Goal: Task Accomplishment & Management: Use online tool/utility

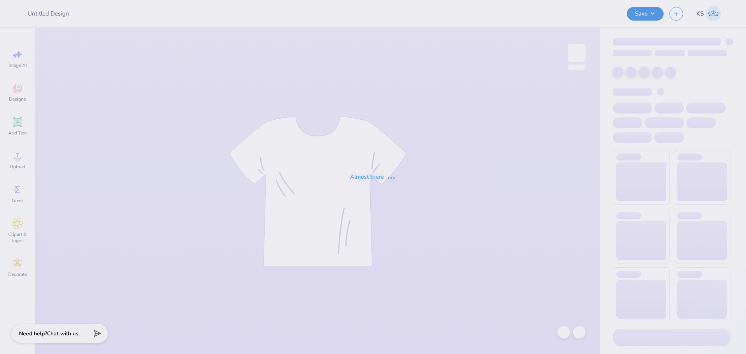
type input "Aleigha Le : University of Louisiana at Lafayette"
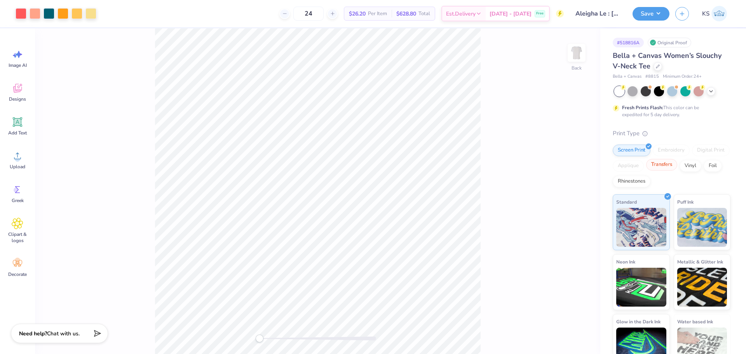
click at [677, 166] on div "Transfers" at bounding box center [661, 165] width 31 height 12
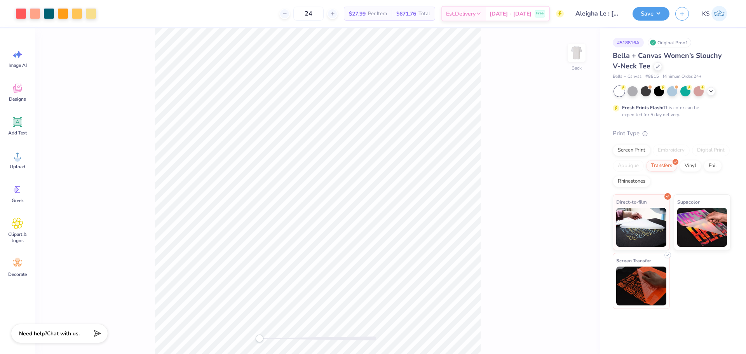
click at [655, 274] on img at bounding box center [641, 286] width 50 height 39
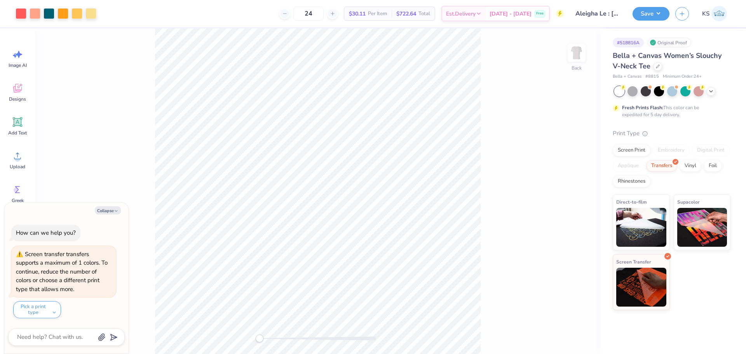
type textarea "x"
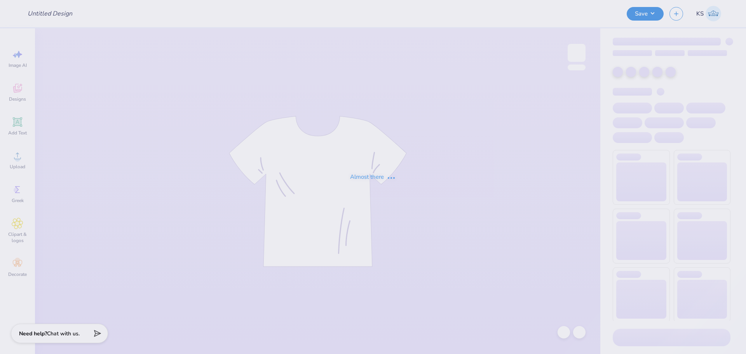
type input "25 Senior Night"
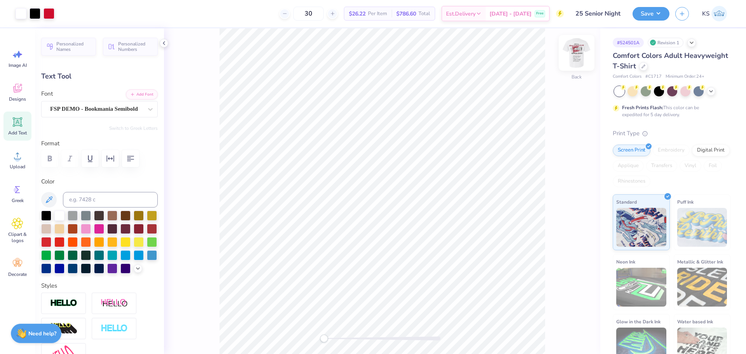
click at [578, 52] on img at bounding box center [576, 52] width 31 height 31
click at [38, 9] on div at bounding box center [35, 12] width 11 height 11
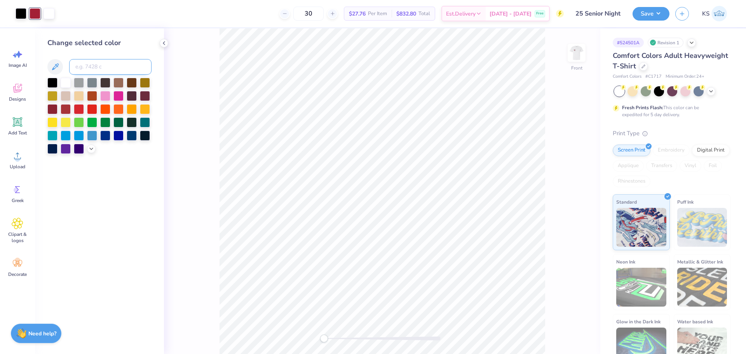
click at [117, 69] on input at bounding box center [110, 67] width 82 height 16
type input "200"
click at [102, 61] on input "200" at bounding box center [110, 67] width 82 height 16
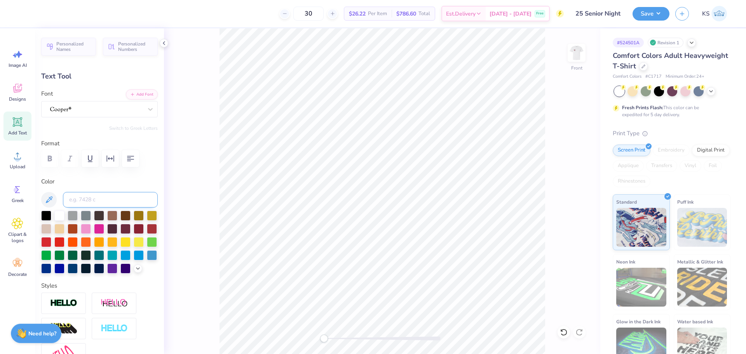
click at [93, 200] on input at bounding box center [110, 200] width 95 height 16
type input "200"
click at [93, 200] on input "200" at bounding box center [110, 200] width 95 height 16
type input "11.05"
type input "1.08"
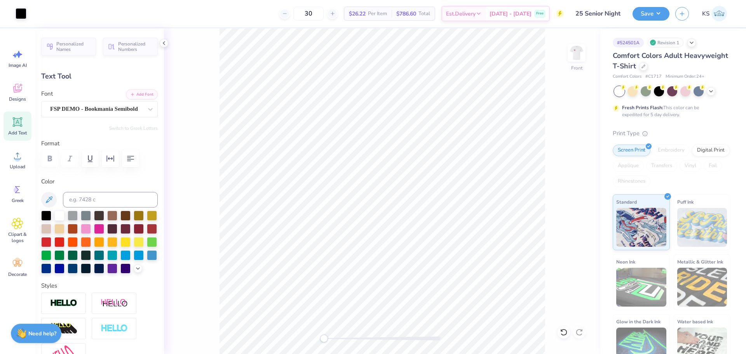
type input "13.87"
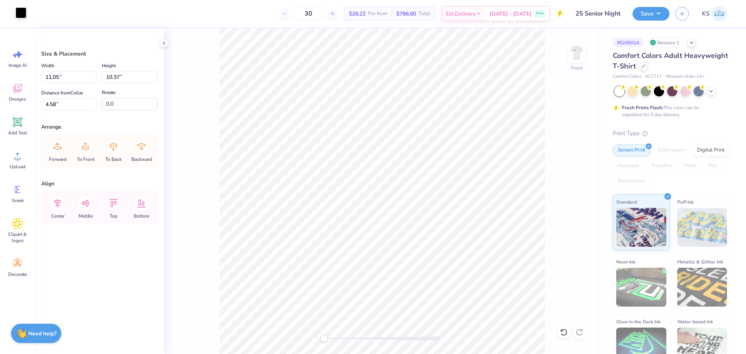
click at [20, 10] on div at bounding box center [21, 12] width 11 height 11
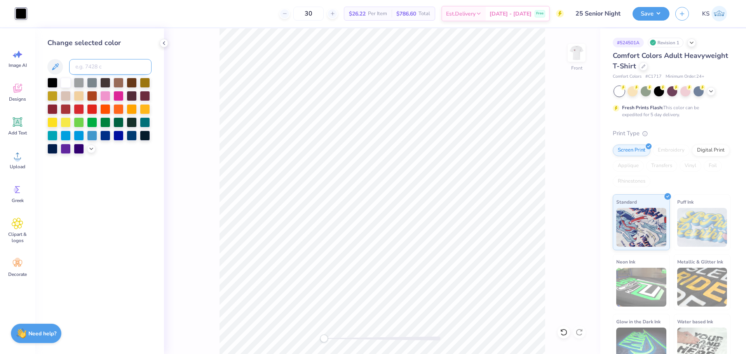
click at [98, 66] on input at bounding box center [110, 67] width 82 height 16
paste input "200"
type input "200"
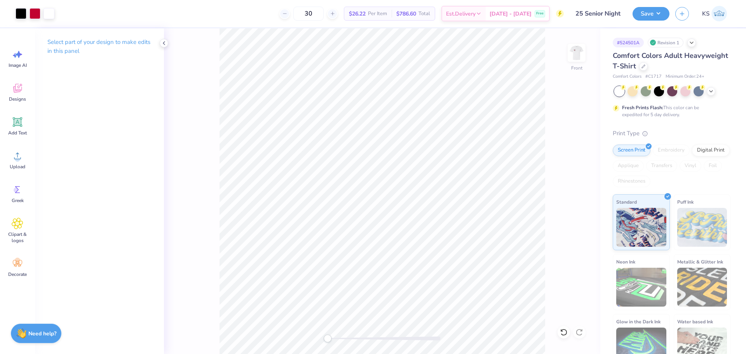
click at [328, 332] on div "Front" at bounding box center [382, 191] width 436 height 326
drag, startPoint x: 338, startPoint y: 339, endPoint x: 358, endPoint y: 337, distance: 20.3
click at [358, 337] on div at bounding box center [382, 339] width 117 height 4
drag, startPoint x: 361, startPoint y: 339, endPoint x: 323, endPoint y: 342, distance: 37.8
click at [323, 341] on div "Accessibility label" at bounding box center [324, 339] width 8 height 8
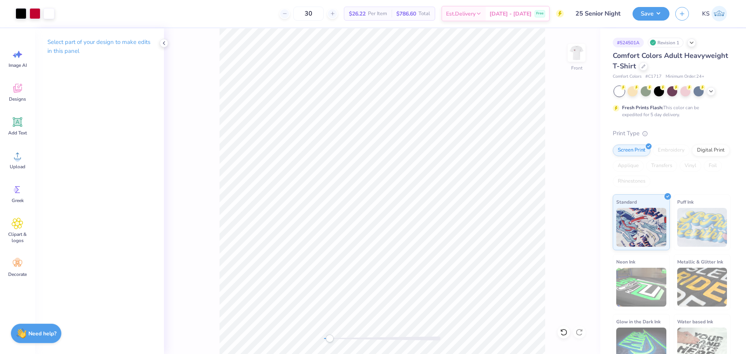
click at [330, 339] on div "Accessibility label" at bounding box center [330, 339] width 8 height 8
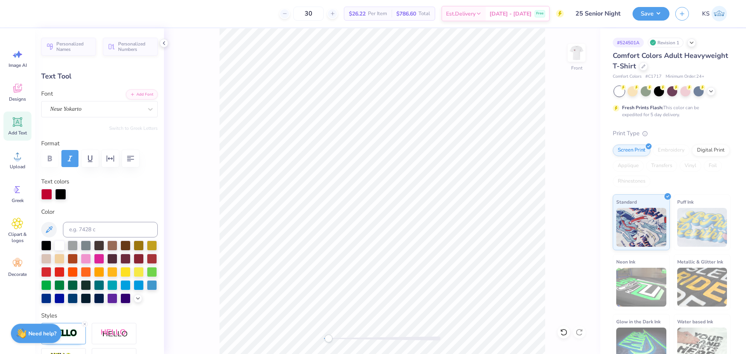
click at [313, 342] on div "Front" at bounding box center [382, 191] width 436 height 326
type input "0.0"
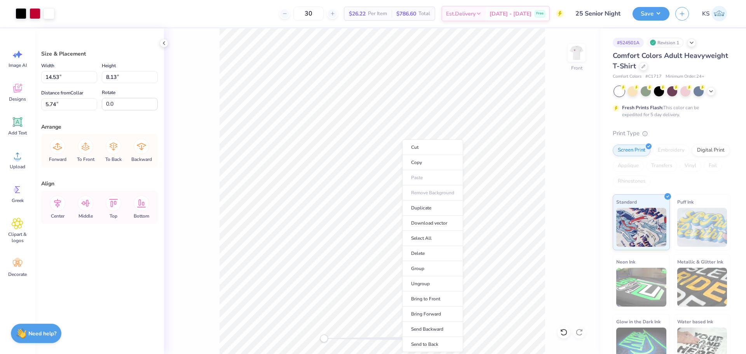
click at [546, 150] on div "Front" at bounding box center [382, 191] width 436 height 326
drag, startPoint x: 333, startPoint y: 337, endPoint x: 342, endPoint y: 336, distance: 9.4
click at [342, 337] on div at bounding box center [382, 339] width 117 height 4
click at [356, 339] on div at bounding box center [382, 339] width 117 height 4
click at [348, 339] on div at bounding box center [382, 339] width 117 height 4
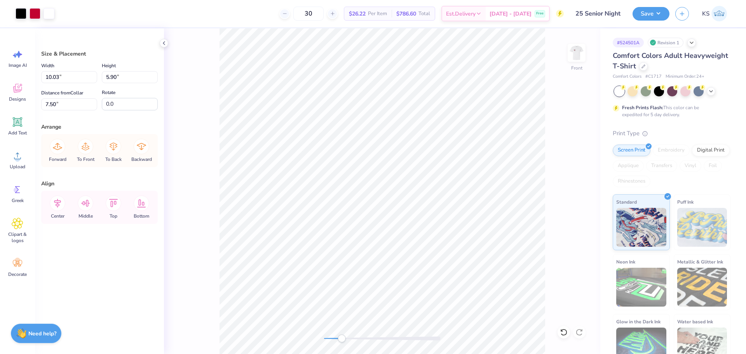
drag, startPoint x: 350, startPoint y: 338, endPoint x: 342, endPoint y: 339, distance: 7.9
click at [342, 339] on div "Accessibility label" at bounding box center [342, 339] width 8 height 8
drag, startPoint x: 356, startPoint y: 341, endPoint x: 336, endPoint y: 342, distance: 19.9
click at [336, 342] on div "Accessibility label" at bounding box center [336, 339] width 8 height 8
click at [477, 267] on li "Group" at bounding box center [480, 268] width 61 height 15
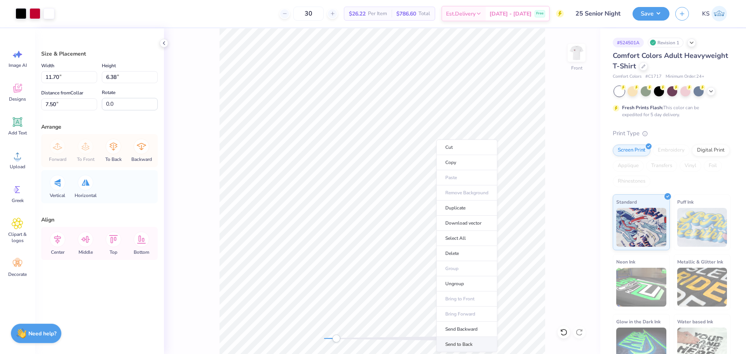
click at [459, 342] on li "Send to Back" at bounding box center [466, 344] width 61 height 15
click at [314, 338] on div "Front" at bounding box center [382, 191] width 436 height 326
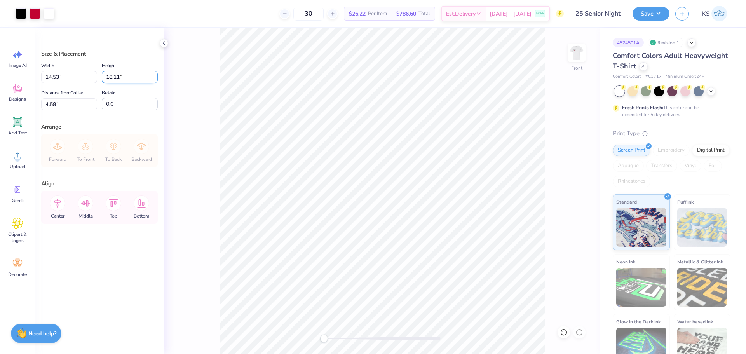
click at [119, 77] on input "18.11" at bounding box center [130, 77] width 56 height 12
type input "15"
type input "12.04"
type input "15.00"
click at [59, 101] on input "6.14" at bounding box center [69, 104] width 56 height 12
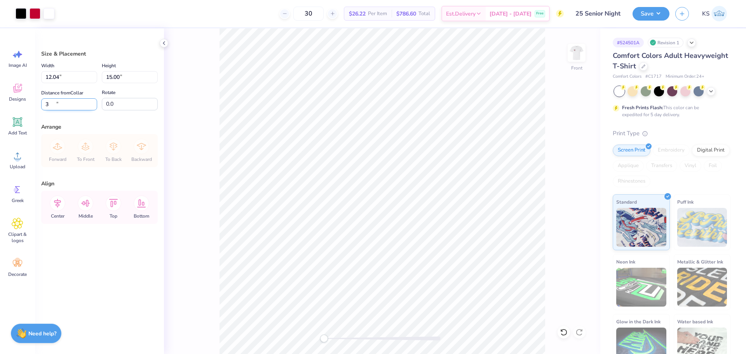
type input "3.00"
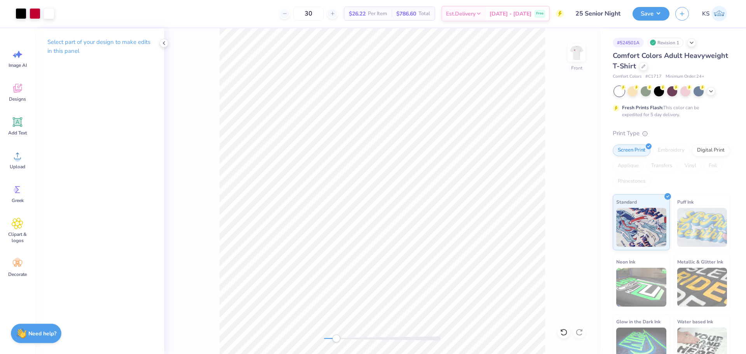
click at [336, 340] on div at bounding box center [382, 339] width 117 height 4
click at [295, 333] on div "Front" at bounding box center [382, 191] width 436 height 326
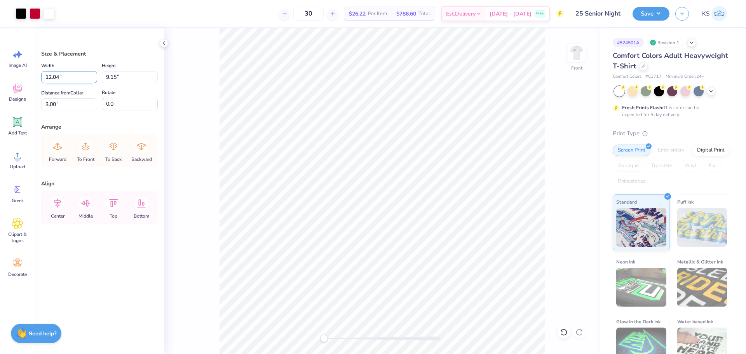
drag, startPoint x: 54, startPoint y: 79, endPoint x: 63, endPoint y: 79, distance: 8.6
click at [63, 79] on input "12.04" at bounding box center [69, 77] width 56 height 12
type input "12.40"
type input "9.43"
type input "2.86"
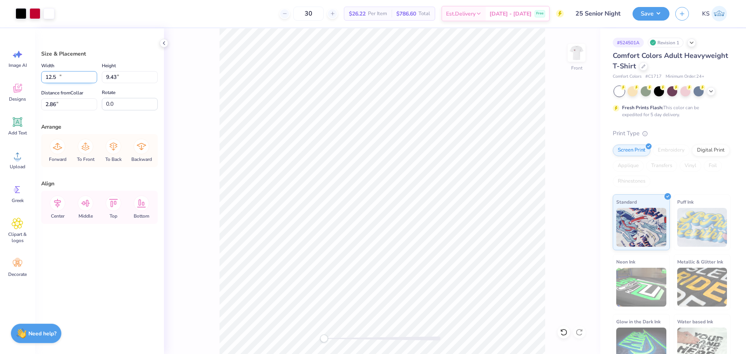
type input "12.50"
type input "9.50"
type input "2.82"
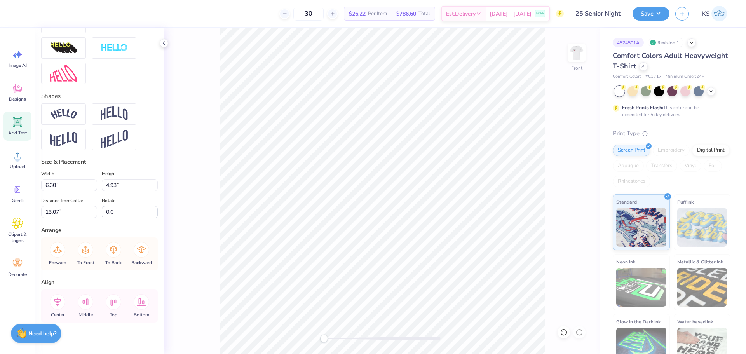
scroll to position [301, 0]
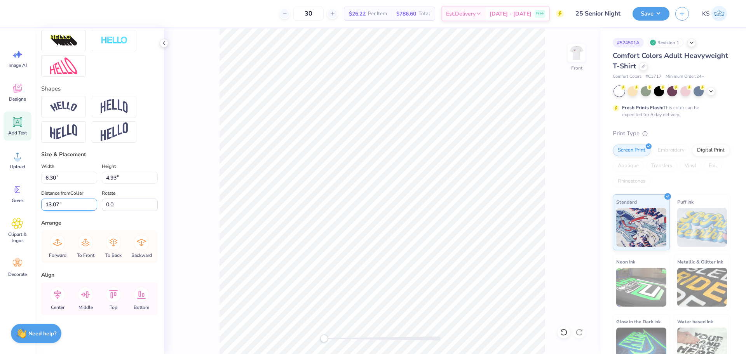
click at [69, 209] on input "13.07" at bounding box center [69, 205] width 56 height 12
type input "13"
drag, startPoint x: 54, startPoint y: 206, endPoint x: 59, endPoint y: 206, distance: 5.4
click at [59, 206] on input "13.00" at bounding box center [69, 205] width 56 height 12
click at [565, 331] on icon at bounding box center [564, 332] width 8 height 8
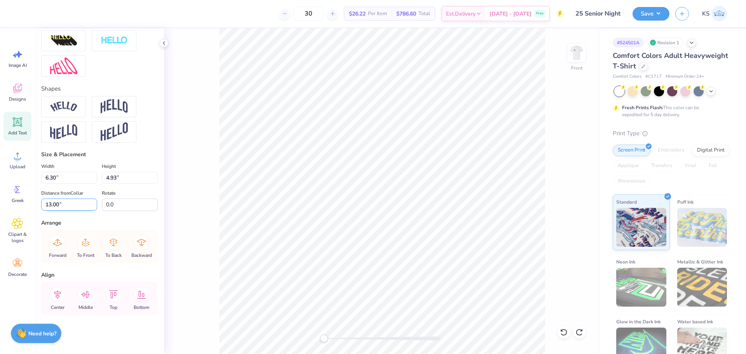
click at [65, 202] on input "13.00" at bounding box center [69, 205] width 56 height 12
type input "12.89"
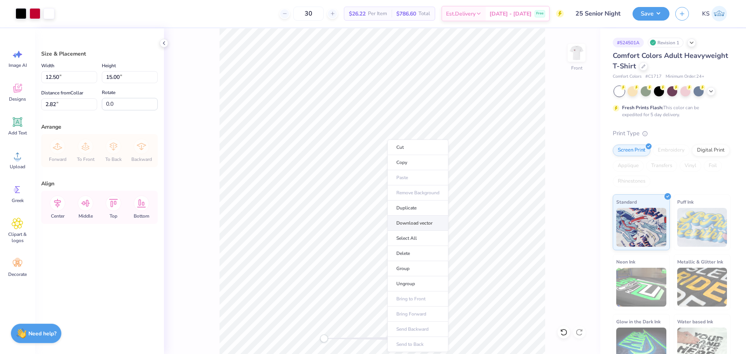
click at [432, 225] on li "Download vector" at bounding box center [417, 223] width 61 height 15
click at [424, 243] on li "Group" at bounding box center [429, 246] width 61 height 15
type input "10.06"
type input "5.49"
type input "5.33"
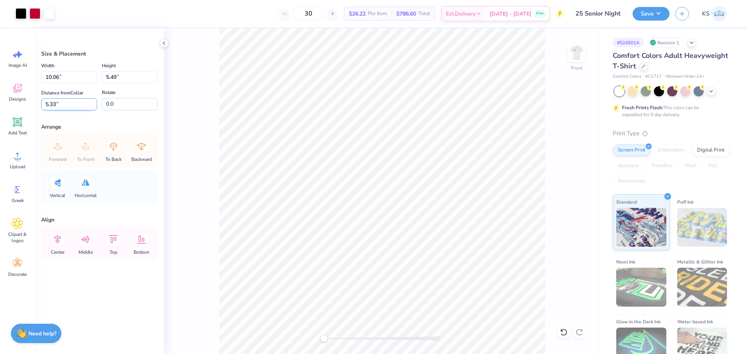
click at [69, 105] on input "5.33" at bounding box center [69, 104] width 56 height 12
click at [67, 77] on input "10.06" at bounding box center [69, 77] width 56 height 12
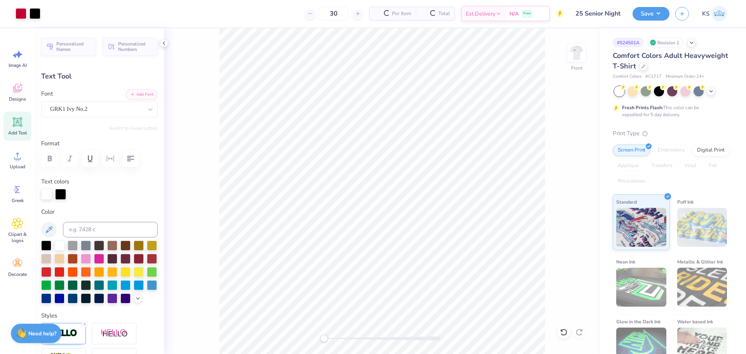
type input "0.0"
click at [10, 151] on div "Upload" at bounding box center [17, 159] width 28 height 29
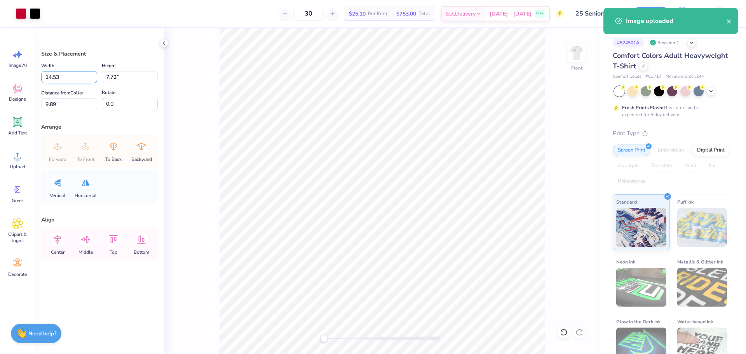
click at [59, 79] on input "14.53" at bounding box center [69, 77] width 56 height 12
paste input "0.06"
type input "10.06"
click at [76, 107] on input "9.89" at bounding box center [69, 104] width 56 height 12
type input "5.35"
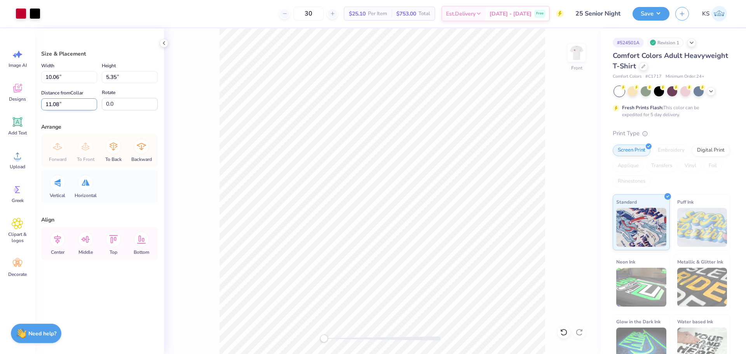
click at [76, 106] on input "11.08" at bounding box center [69, 104] width 56 height 12
paste input "5.33"
type input "5.33"
click at [429, 325] on li "Send to Back" at bounding box center [440, 325] width 61 height 15
click at [341, 340] on div at bounding box center [382, 339] width 117 height 4
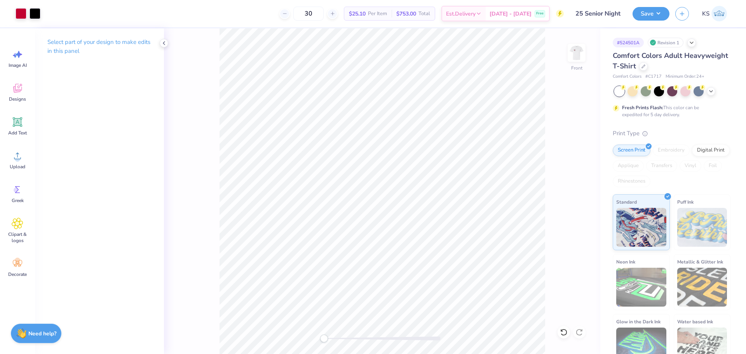
click at [276, 343] on div "Front" at bounding box center [382, 191] width 436 height 326
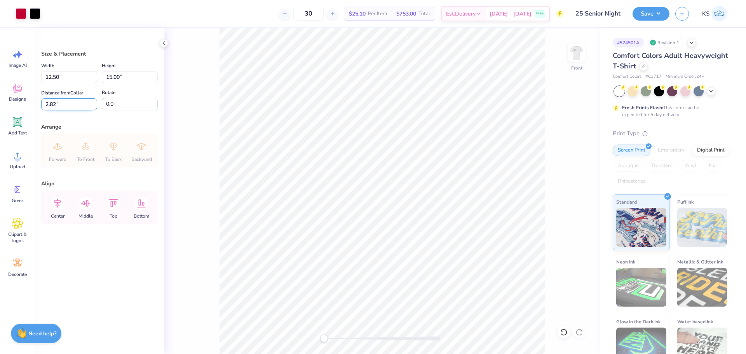
click at [61, 106] on input "2.82" at bounding box center [69, 104] width 56 height 12
type input "3.00"
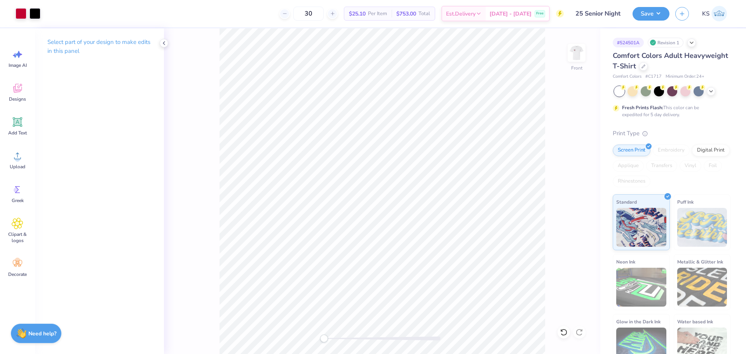
click at [341, 338] on div at bounding box center [382, 339] width 117 height 4
click at [280, 337] on div "Front" at bounding box center [382, 191] width 436 height 326
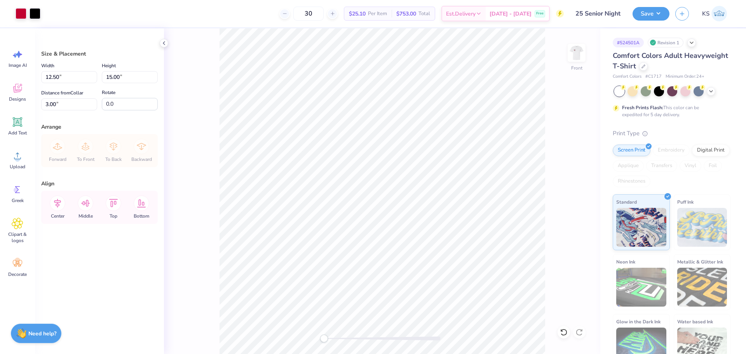
click at [557, 115] on div "Front" at bounding box center [382, 191] width 436 height 326
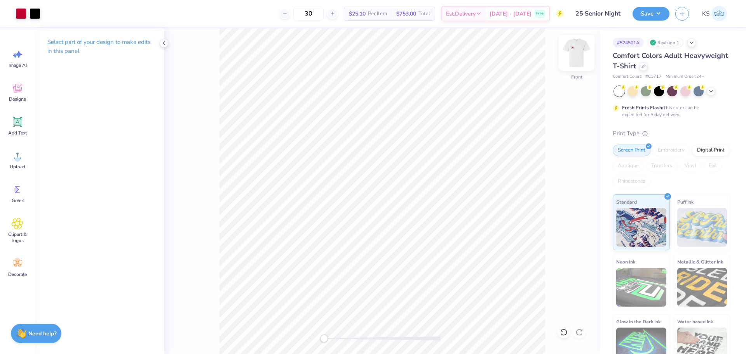
click at [575, 54] on img at bounding box center [576, 52] width 31 height 31
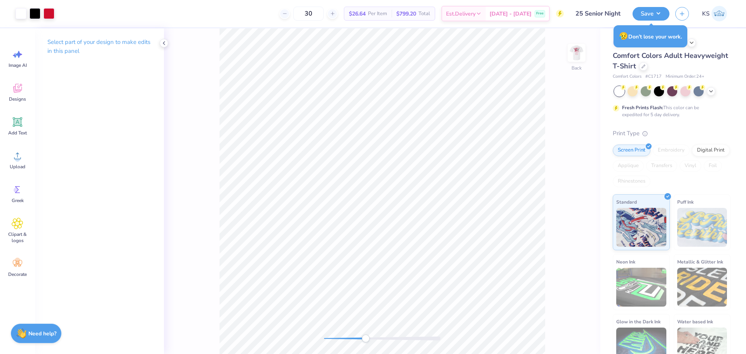
drag, startPoint x: 336, startPoint y: 338, endPoint x: 363, endPoint y: 335, distance: 26.6
click at [365, 339] on div at bounding box center [382, 339] width 117 height 4
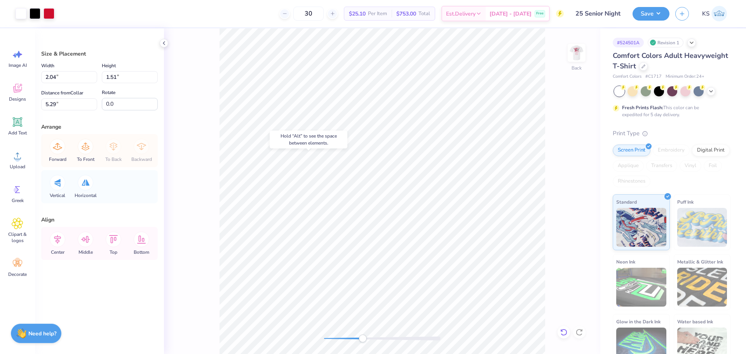
click at [564, 332] on icon at bounding box center [564, 332] width 8 height 8
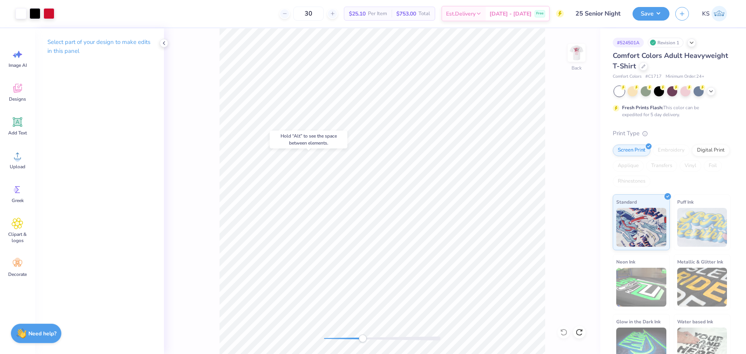
click at [330, 148] on div "Hold “Alt” to see the space between elements." at bounding box center [309, 140] width 78 height 18
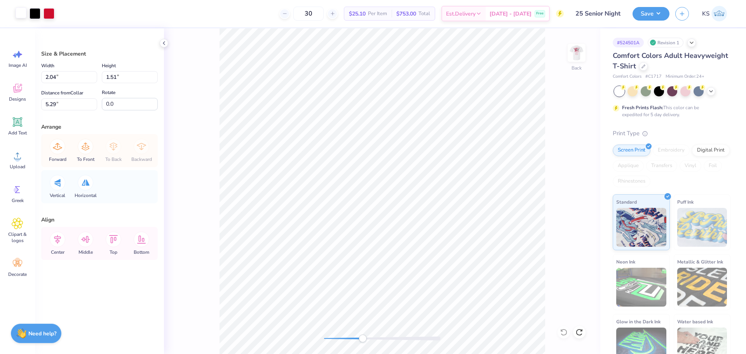
click at [25, 15] on div at bounding box center [21, 12] width 11 height 11
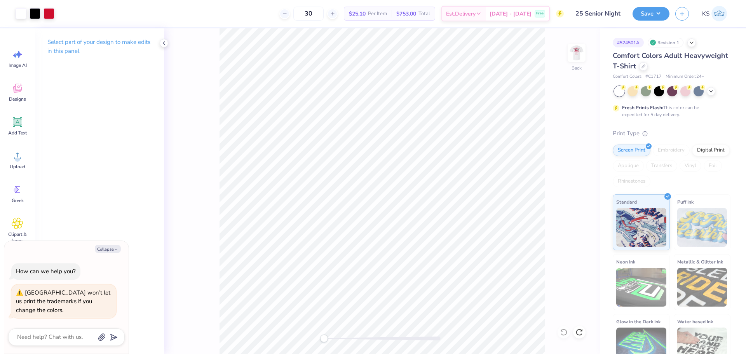
click at [269, 331] on div "Back" at bounding box center [382, 191] width 436 height 326
click at [25, 158] on div "Upload" at bounding box center [17, 159] width 28 height 29
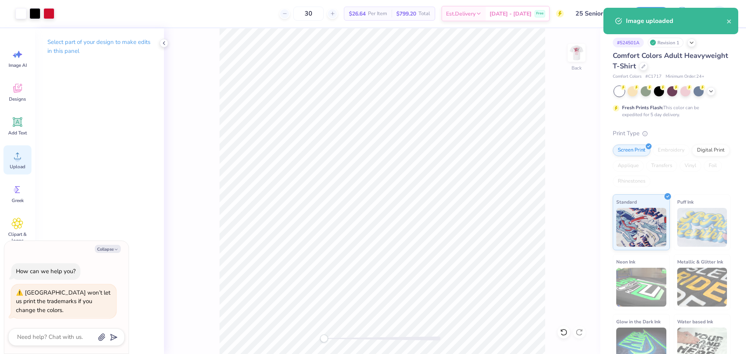
click at [14, 163] on div "Upload" at bounding box center [17, 159] width 28 height 29
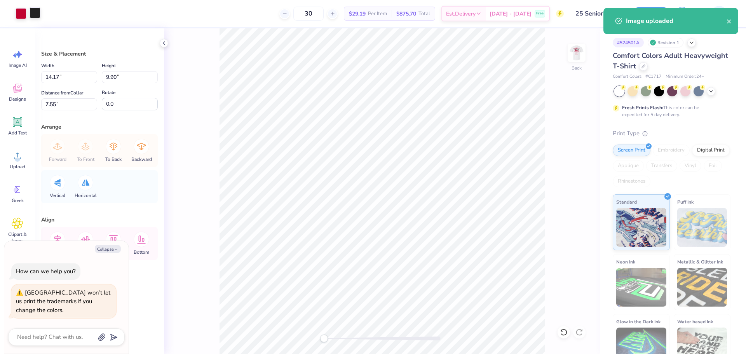
click at [33, 15] on div at bounding box center [35, 12] width 11 height 11
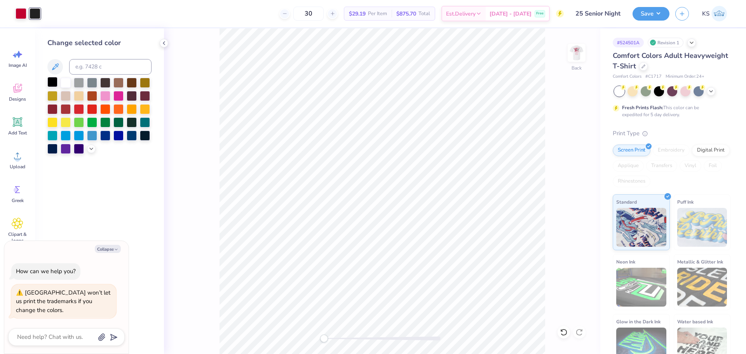
click at [52, 82] on div at bounding box center [52, 82] width 10 height 10
drag, startPoint x: 334, startPoint y: 342, endPoint x: 360, endPoint y: 339, distance: 25.8
click at [360, 339] on div at bounding box center [382, 339] width 117 height 8
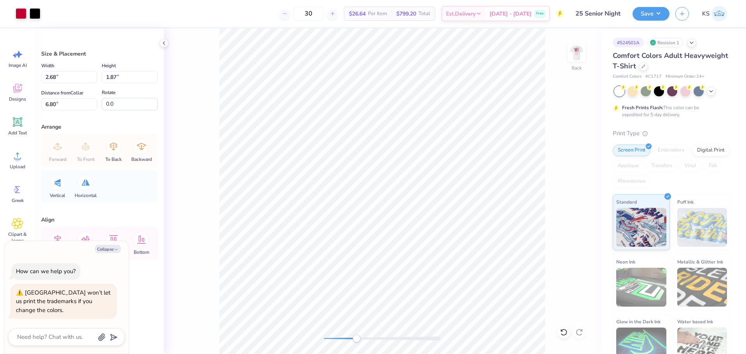
type textarea "x"
type input "2.03"
type input "1.42"
type input "5.34"
drag, startPoint x: 358, startPoint y: 337, endPoint x: 392, endPoint y: 335, distance: 34.3
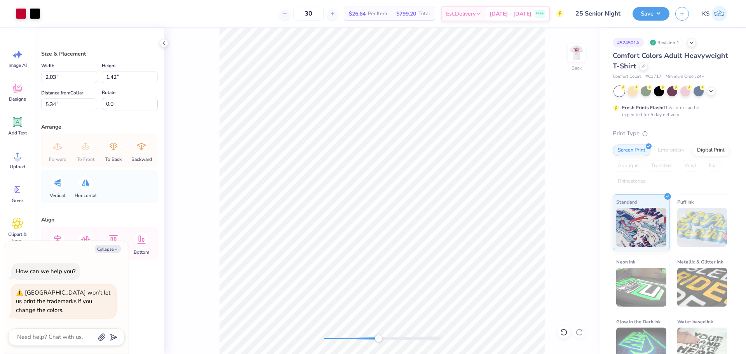
click at [382, 336] on div "Accessibility label" at bounding box center [379, 339] width 8 height 8
type textarea "x"
type input "2.02"
type input "1.41"
type input "5.44"
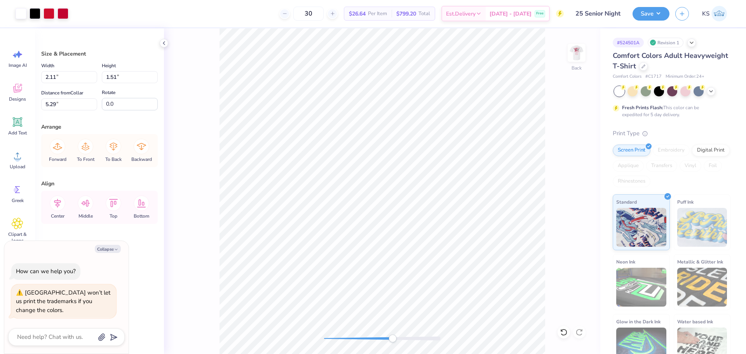
type textarea "x"
type input "2.04"
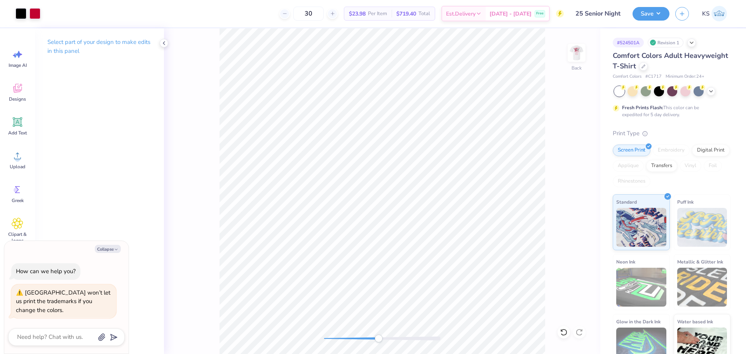
drag, startPoint x: 393, startPoint y: 339, endPoint x: 380, endPoint y: 335, distance: 12.4
click at [381, 336] on div "Accessibility label" at bounding box center [379, 339] width 8 height 8
click at [12, 123] on icon at bounding box center [18, 122] width 12 height 12
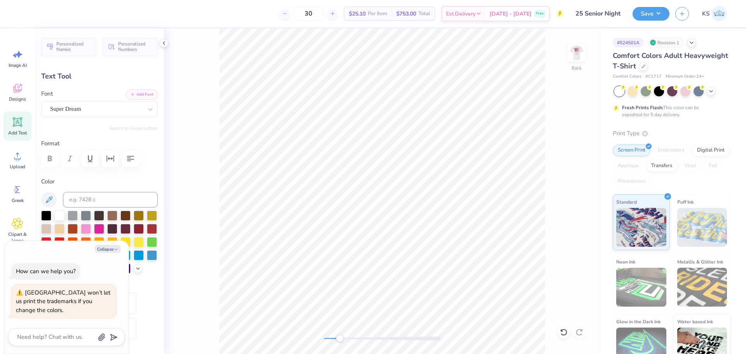
drag, startPoint x: 377, startPoint y: 338, endPoint x: 352, endPoint y: 335, distance: 25.8
click at [344, 340] on div "Accessibility label" at bounding box center [340, 339] width 8 height 8
type textarea "x"
type textarea "o"
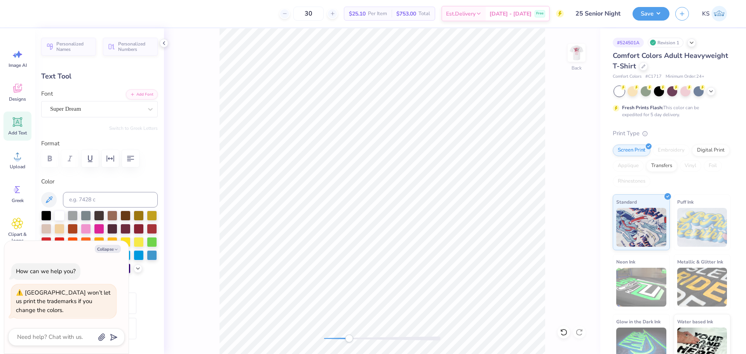
scroll to position [7, 1]
click at [389, 341] on div at bounding box center [382, 339] width 117 height 8
drag, startPoint x: 400, startPoint y: 340, endPoint x: 412, endPoint y: 337, distance: 12.7
click at [413, 340] on div at bounding box center [382, 339] width 117 height 4
type textarea "x"
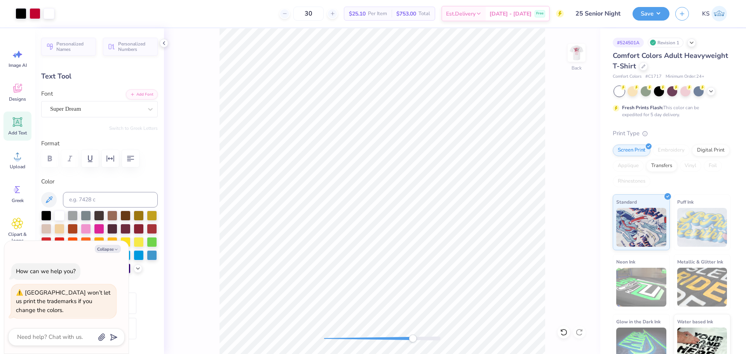
type input "1.16"
type input "1.28"
type input "5.98"
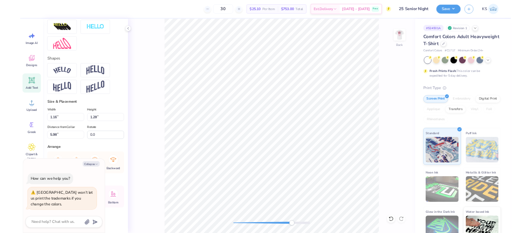
scroll to position [301, 0]
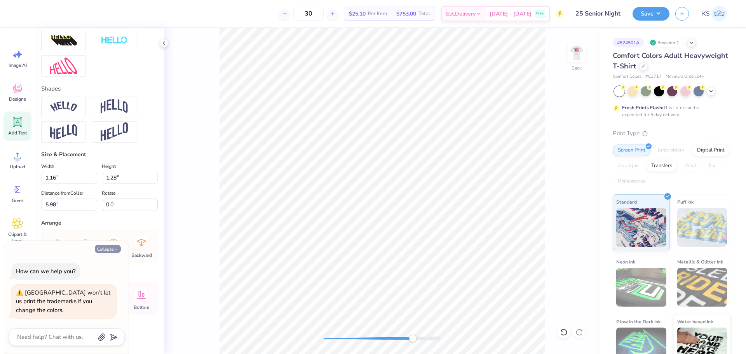
click at [114, 250] on icon "button" at bounding box center [116, 249] width 5 height 5
type textarea "x"
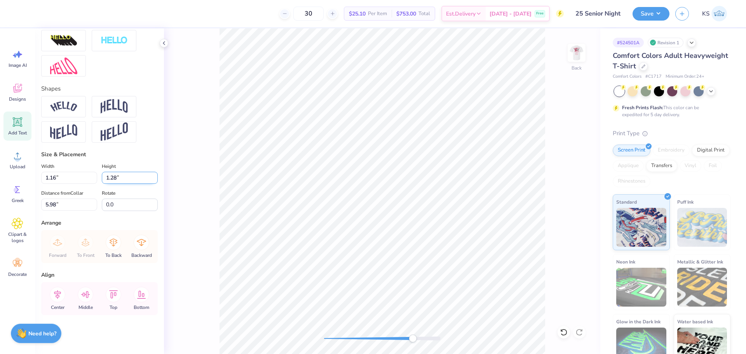
click at [119, 179] on input "1.28" at bounding box center [130, 178] width 56 height 12
type input "0.1"
type input "0.09"
type input "0.10"
type input "6.56"
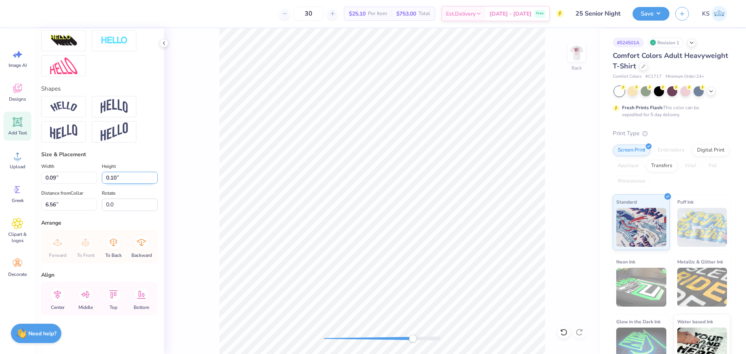
click at [121, 176] on input "0.10" at bounding box center [130, 178] width 56 height 12
type input "0.08"
type input "0.07"
type input "6.68"
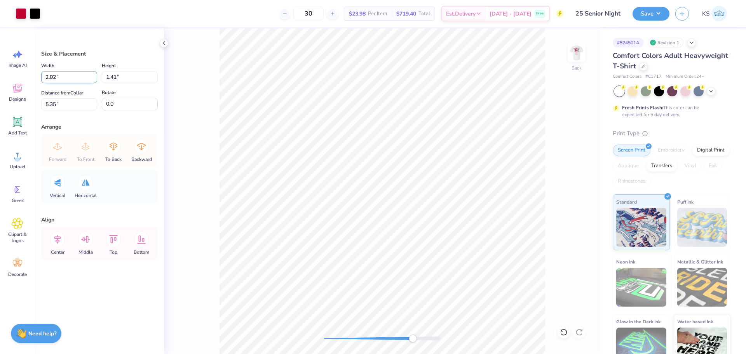
click at [54, 77] on input "2.02" at bounding box center [69, 77] width 56 height 12
type input "2.05"
type input "1.43"
type input "5.34"
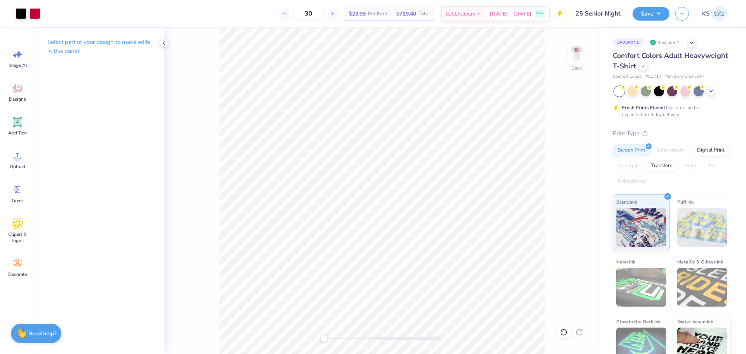
click at [307, 330] on div "Back" at bounding box center [382, 191] width 436 height 326
click at [374, 330] on div "Back" at bounding box center [382, 191] width 436 height 326
click at [297, 332] on div "Back" at bounding box center [382, 191] width 436 height 326
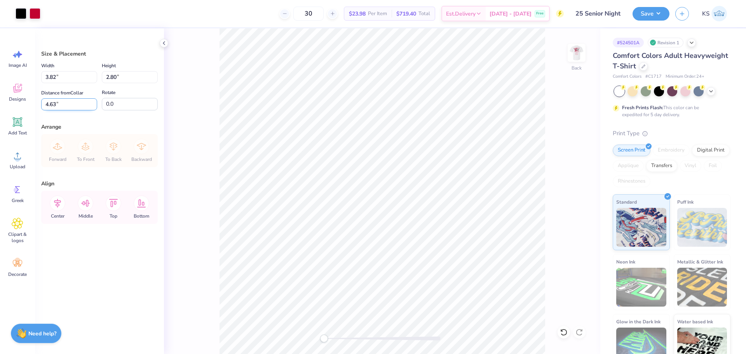
click at [63, 106] on input "4.63" at bounding box center [69, 104] width 56 height 12
type input "3.00"
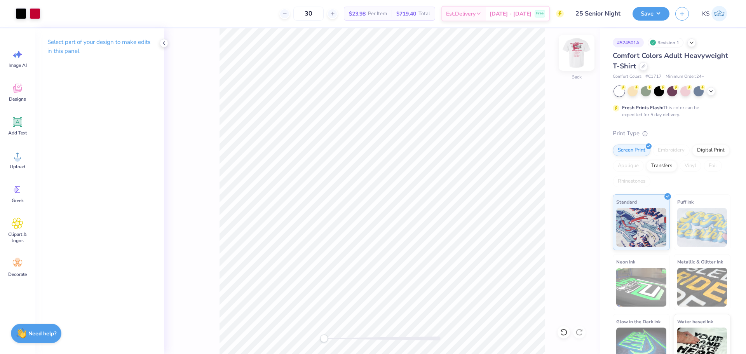
click at [584, 51] on img at bounding box center [576, 52] width 31 height 31
click at [648, 11] on button "Save" at bounding box center [651, 13] width 37 height 14
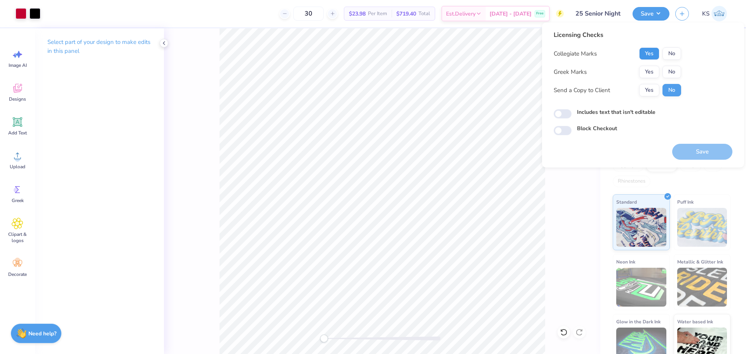
drag, startPoint x: 647, startPoint y: 50, endPoint x: 663, endPoint y: 65, distance: 22.3
click at [650, 51] on button "Yes" at bounding box center [649, 53] width 20 height 12
drag, startPoint x: 670, startPoint y: 71, endPoint x: 658, endPoint y: 81, distance: 15.8
click at [668, 73] on button "No" at bounding box center [672, 72] width 19 height 12
click at [653, 87] on button "Yes" at bounding box center [649, 90] width 20 height 12
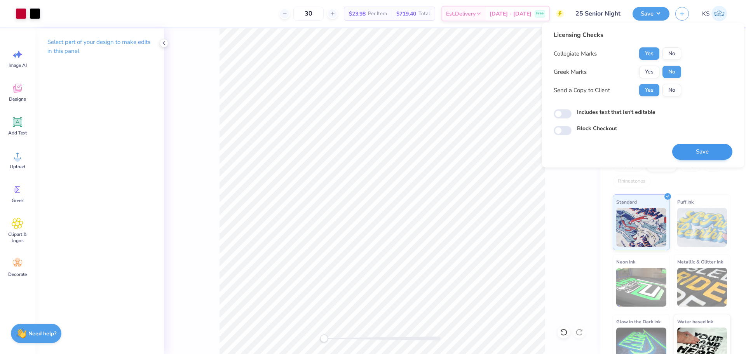
drag, startPoint x: 695, startPoint y: 163, endPoint x: 696, endPoint y: 157, distance: 6.0
click at [695, 163] on div "Licensing Checks Collegiate Marks Yes No Greek Marks Yes No Send a Copy to Clie…" at bounding box center [643, 95] width 202 height 145
drag, startPoint x: 696, startPoint y: 152, endPoint x: 723, endPoint y: 149, distance: 27.0
click at [696, 152] on button "Save" at bounding box center [702, 152] width 60 height 16
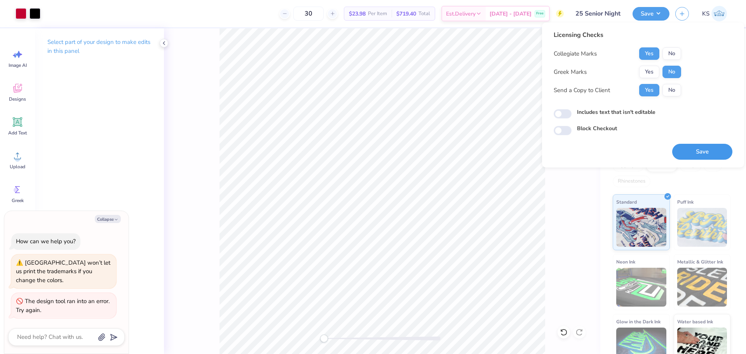
click at [686, 154] on button "Save" at bounding box center [702, 152] width 60 height 16
click at [686, 154] on div "Saving..." at bounding box center [702, 152] width 60 height 16
click at [685, 153] on div "Saving..." at bounding box center [702, 152] width 60 height 16
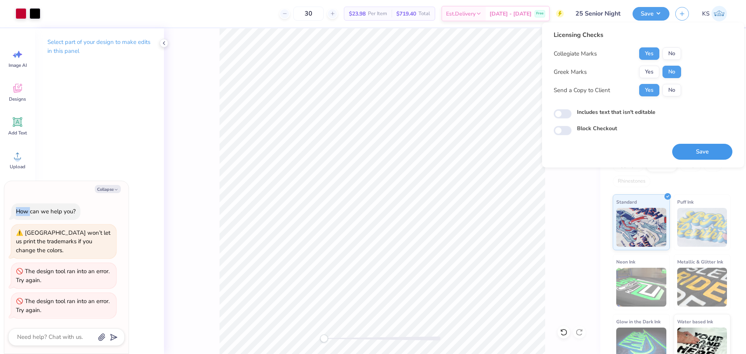
click at [686, 152] on button "Save" at bounding box center [702, 152] width 60 height 16
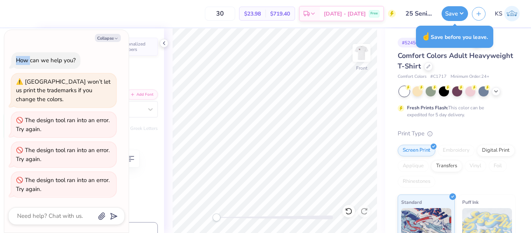
type textarea "x"
type input "0.0"
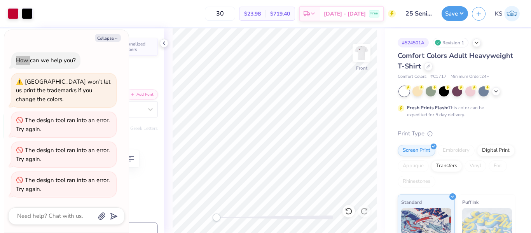
type textarea "x"
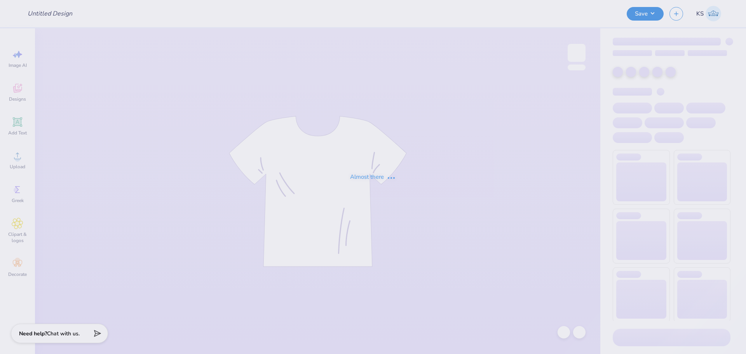
type input "25 Senior Night"
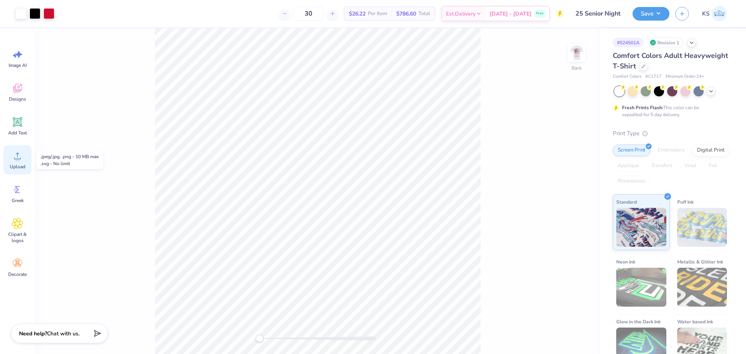
click at [16, 158] on circle at bounding box center [17, 158] width 5 height 5
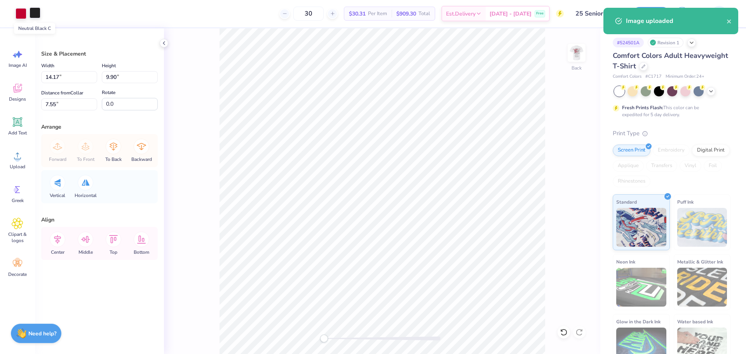
click at [34, 14] on div at bounding box center [35, 12] width 11 height 11
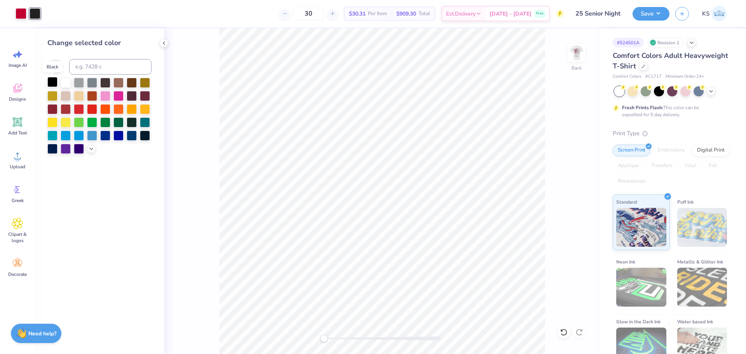
click at [51, 84] on div at bounding box center [52, 82] width 10 height 10
drag, startPoint x: 358, startPoint y: 339, endPoint x: 367, endPoint y: 335, distance: 9.4
click at [367, 337] on div at bounding box center [382, 339] width 117 height 4
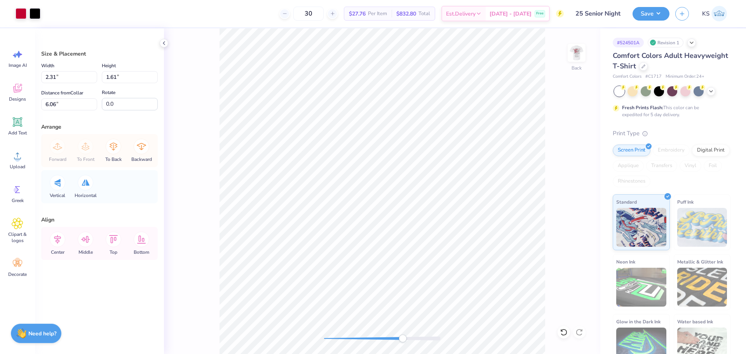
click at [411, 333] on div "Back" at bounding box center [382, 191] width 436 height 326
type input "1.99"
type input "1.39"
type input "5.69"
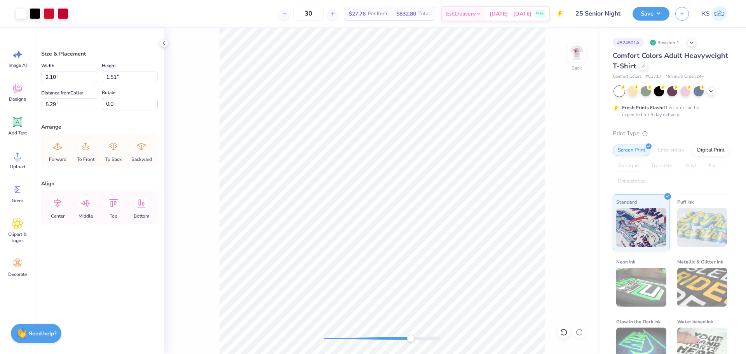
type input "2.04"
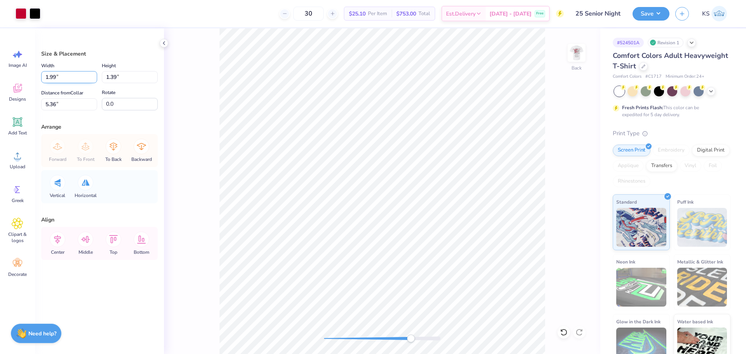
click at [69, 77] on input "1.99" at bounding box center [69, 77] width 56 height 12
type input "2.05"
type input "1.43"
type input "5.34"
type input "2.10"
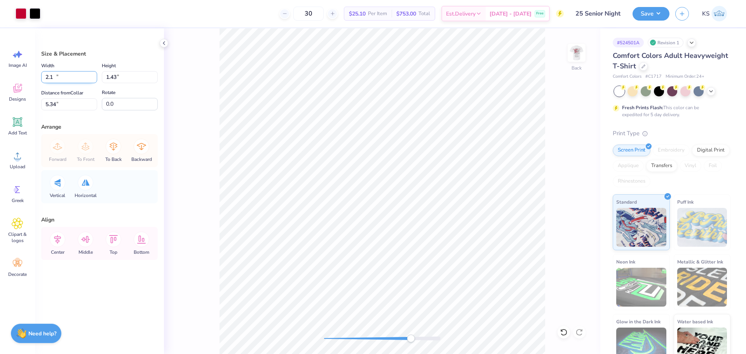
type input "1.47"
type input "5.32"
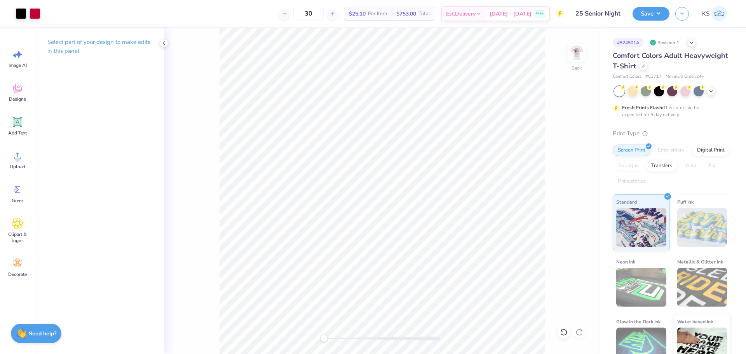
click at [296, 329] on div "Back" at bounding box center [382, 191] width 436 height 326
click at [581, 57] on img at bounding box center [576, 52] width 31 height 31
click at [574, 47] on img at bounding box center [576, 52] width 31 height 31
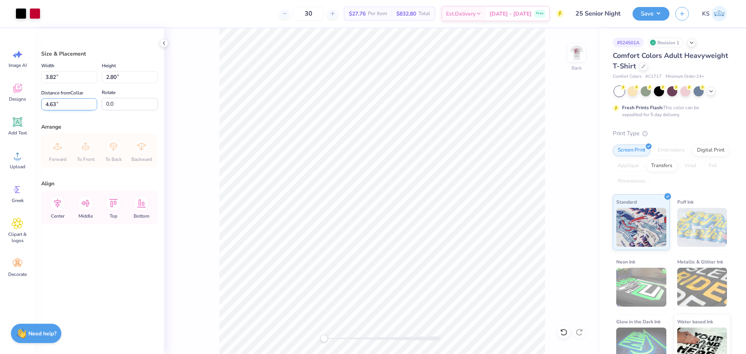
click at [61, 107] on input "4.63" at bounding box center [69, 104] width 56 height 12
type input "3.00"
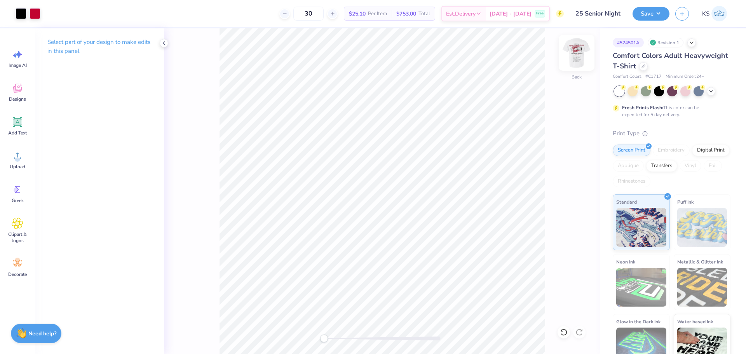
click at [578, 52] on img at bounding box center [576, 52] width 31 height 31
click at [562, 331] on icon at bounding box center [562, 331] width 2 height 2
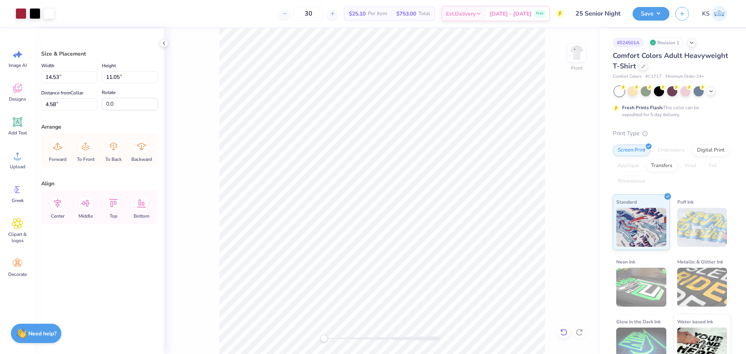
click at [563, 330] on icon at bounding box center [563, 332] width 7 height 7
click at [23, 13] on div at bounding box center [21, 12] width 11 height 11
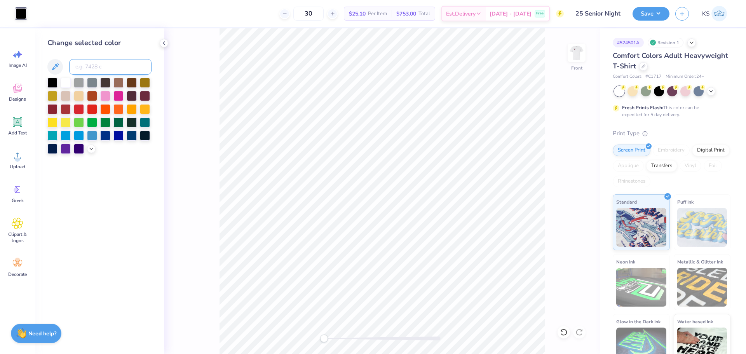
click at [104, 63] on input at bounding box center [110, 67] width 82 height 16
type input "200"
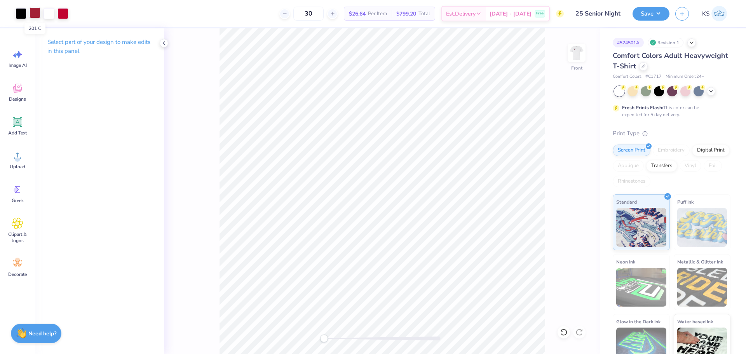
click at [34, 12] on div at bounding box center [35, 12] width 11 height 11
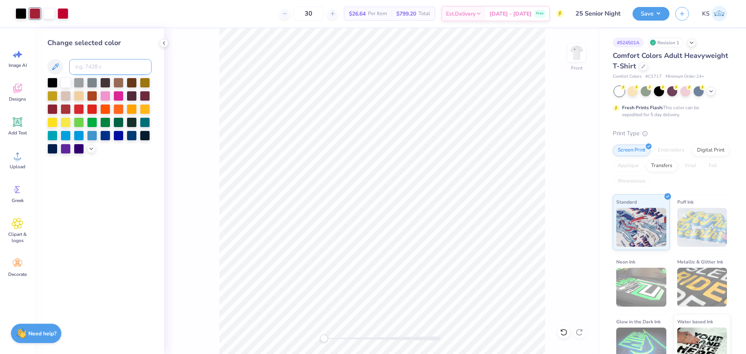
click at [82, 64] on input at bounding box center [110, 67] width 82 height 16
type input "200"
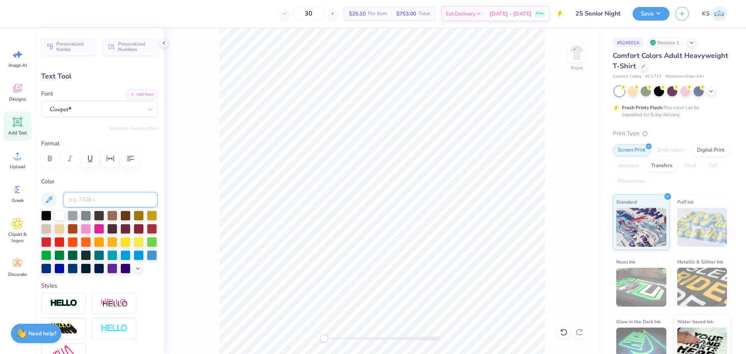
click at [97, 197] on input at bounding box center [110, 200] width 95 height 16
type input "200"
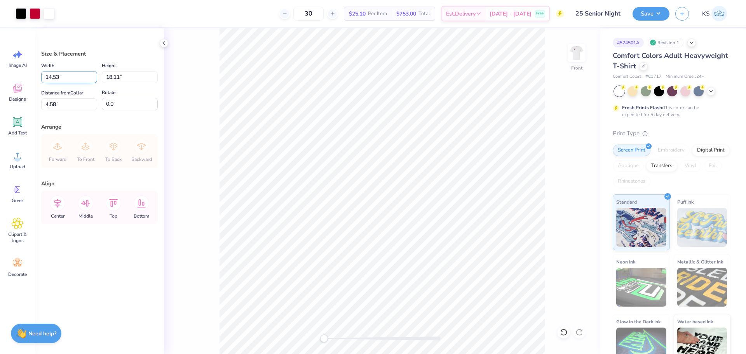
click at [60, 78] on input "14.53" at bounding box center [69, 77] width 56 height 12
type input "12.50"
type input "15.58"
type input "5.85"
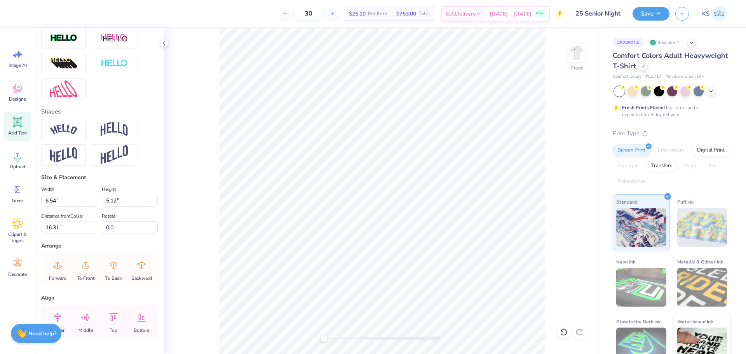
scroll to position [272, 0]
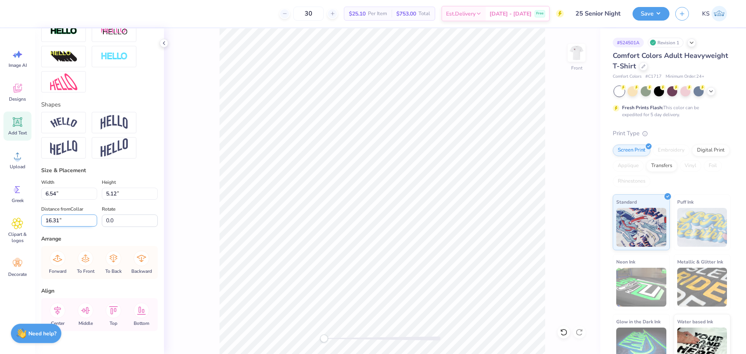
click at [59, 227] on input "16.31" at bounding box center [69, 221] width 56 height 12
type input "15.90"
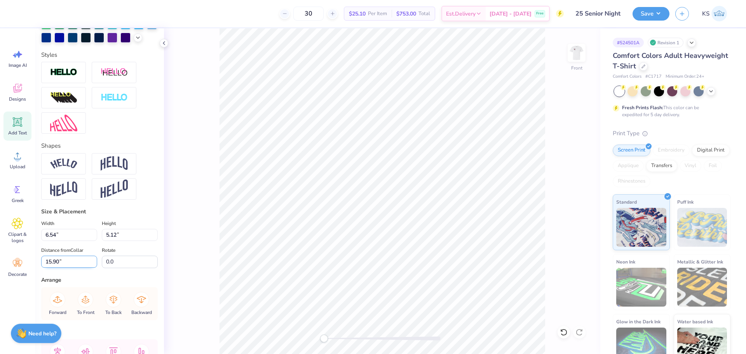
scroll to position [233, 0]
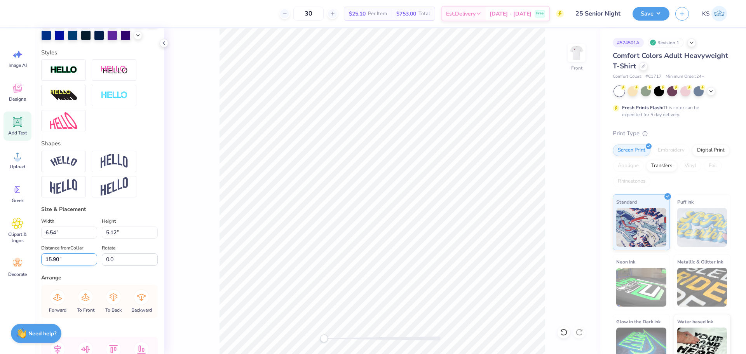
click at [59, 265] on input "15.90" at bounding box center [69, 259] width 56 height 12
type input "15.73"
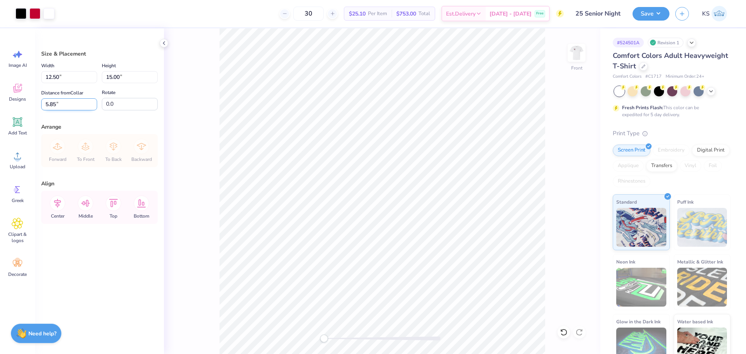
click at [77, 108] on input "5.85" at bounding box center [69, 104] width 56 height 12
type input "3.00"
click at [182, 179] on div "Front" at bounding box center [382, 191] width 436 height 326
click at [413, 247] on li "Group" at bounding box center [416, 248] width 61 height 15
type input "10.03"
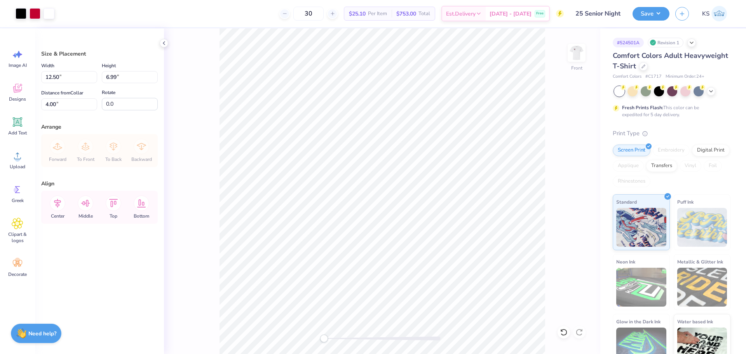
type input "5.49"
type input "5.51"
click at [76, 104] on input "5.51" at bounding box center [69, 104] width 56 height 12
click at [77, 77] on input "10.03" at bounding box center [69, 77] width 56 height 12
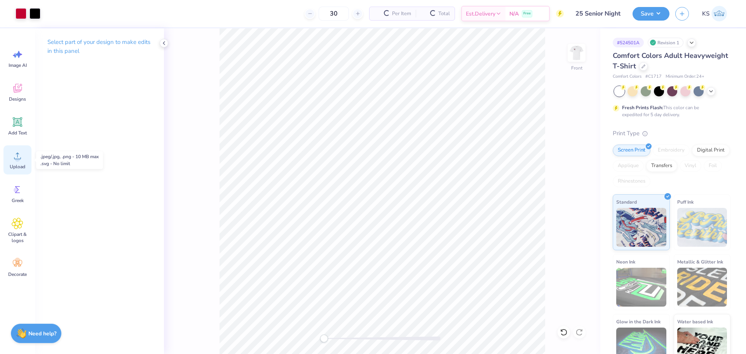
click at [21, 162] on div "Upload" at bounding box center [17, 159] width 28 height 29
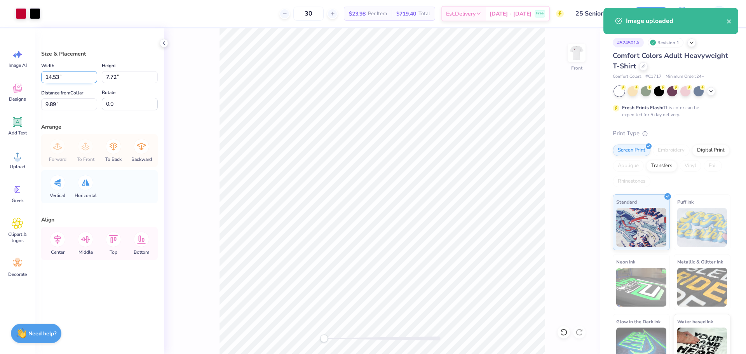
click at [68, 79] on input "14.53" at bounding box center [69, 77] width 56 height 12
paste input "0.0"
type input "10.03"
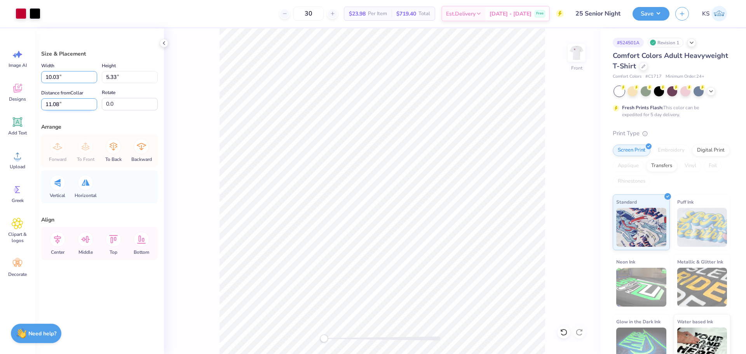
type input "5.33"
click at [84, 104] on input "11.08" at bounding box center [69, 104] width 56 height 12
paste input "5.51"
type input "5.51"
click at [382, 319] on li "Send to Back" at bounding box center [383, 319] width 61 height 15
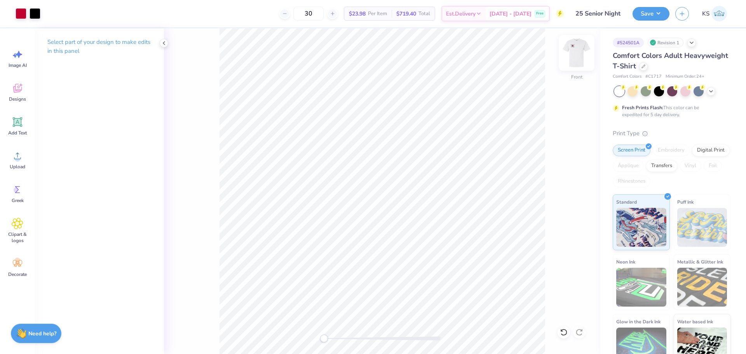
click at [577, 47] on img at bounding box center [576, 52] width 31 height 31
click at [348, 339] on div at bounding box center [382, 339] width 117 height 4
click at [354, 335] on div "Accessibility label" at bounding box center [354, 339] width 8 height 8
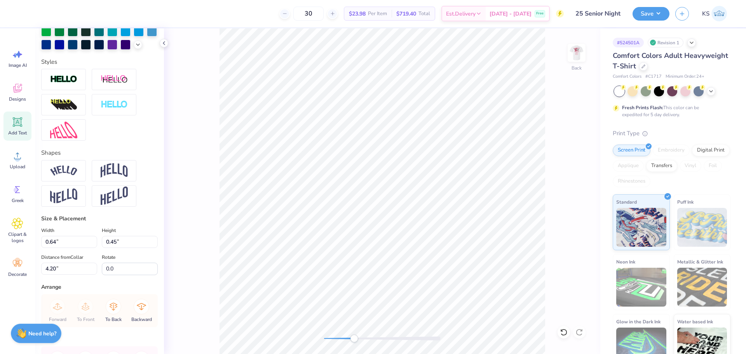
scroll to position [301, 0]
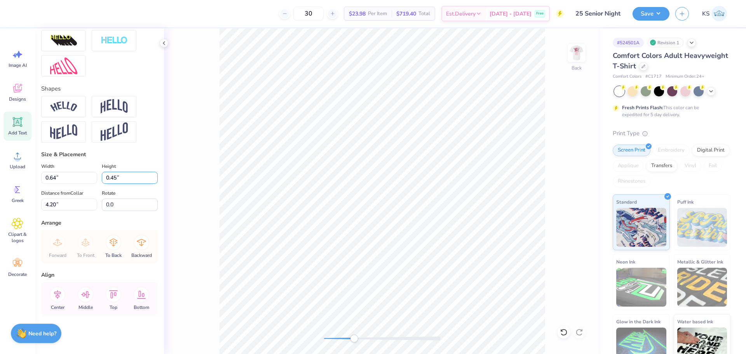
drag, startPoint x: 110, startPoint y: 178, endPoint x: 117, endPoint y: 180, distance: 7.0
click at [116, 180] on input "0.45" at bounding box center [130, 178] width 56 height 12
type input "0.1"
type input "0.14"
type input "0.10"
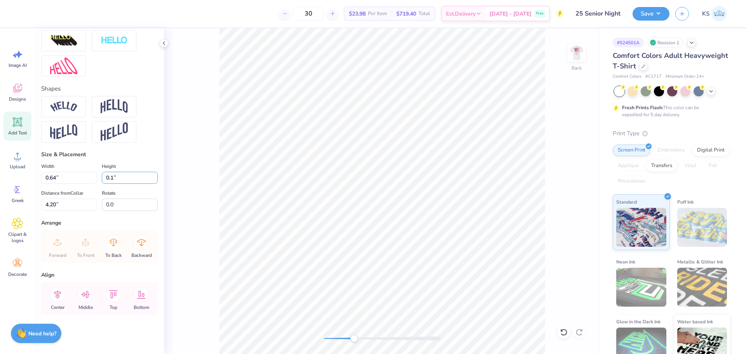
type input "5.04"
click at [432, 333] on div "Back" at bounding box center [382, 191] width 436 height 326
drag, startPoint x: 110, startPoint y: 178, endPoint x: 114, endPoint y: 178, distance: 4.3
click at [114, 178] on input "0.10" at bounding box center [130, 178] width 56 height 12
type input "0.08"
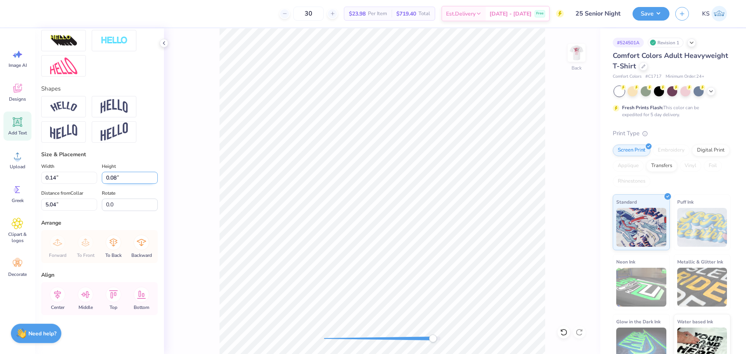
type input "0.11"
type input "5.07"
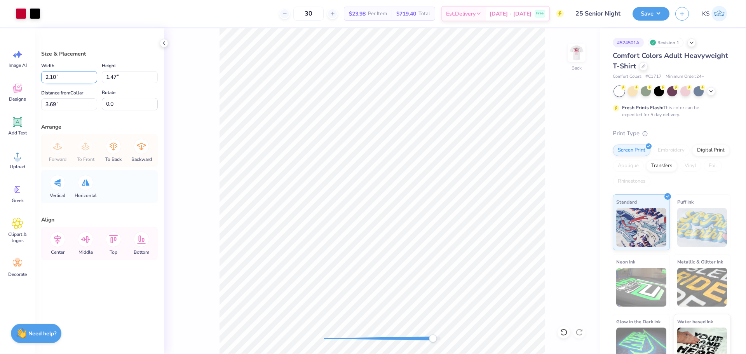
click at [56, 77] on input "2.10" at bounding box center [69, 77] width 56 height 12
type input "2.20"
type input "1.54"
type input "3.66"
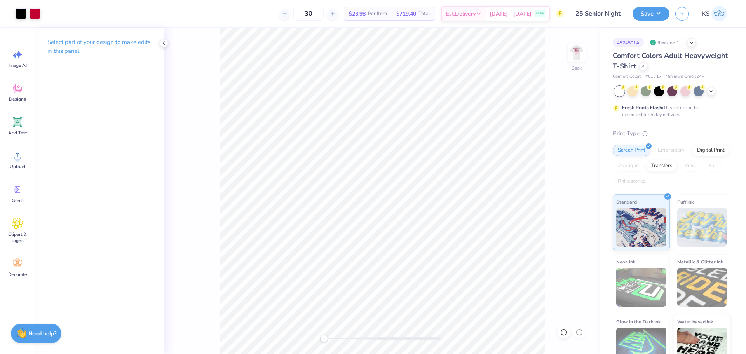
click at [293, 331] on div "Back" at bounding box center [382, 191] width 436 height 326
click at [653, 11] on button "Save" at bounding box center [651, 13] width 37 height 14
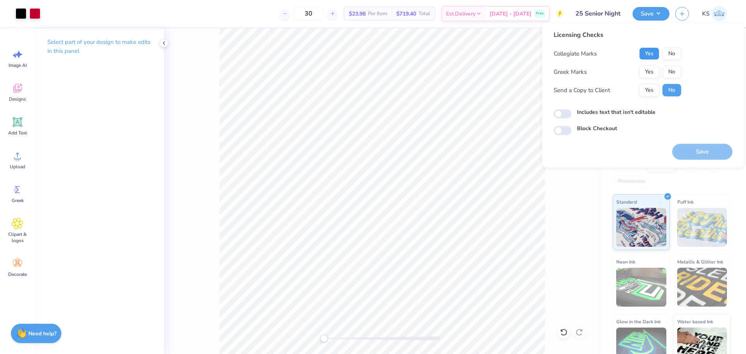
click at [653, 51] on button "Yes" at bounding box center [649, 53] width 20 height 12
drag, startPoint x: 668, startPoint y: 68, endPoint x: 655, endPoint y: 83, distance: 20.1
click at [667, 69] on button "No" at bounding box center [672, 72] width 19 height 12
click at [645, 91] on button "Yes" at bounding box center [649, 90] width 20 height 12
click at [689, 150] on button "Save" at bounding box center [702, 152] width 60 height 16
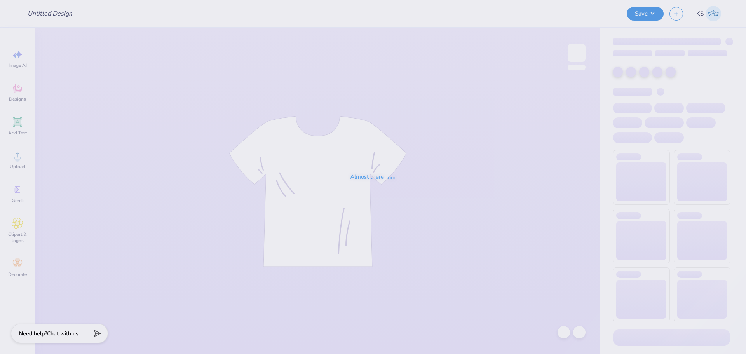
type input "panhel 2"
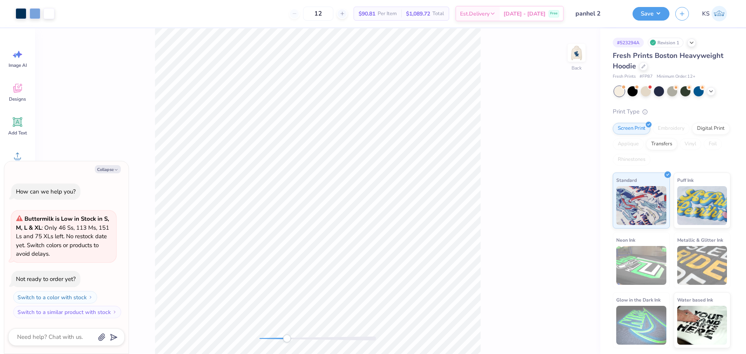
drag, startPoint x: 272, startPoint y: 337, endPoint x: 287, endPoint y: 335, distance: 14.9
click at [287, 337] on div at bounding box center [318, 339] width 117 height 4
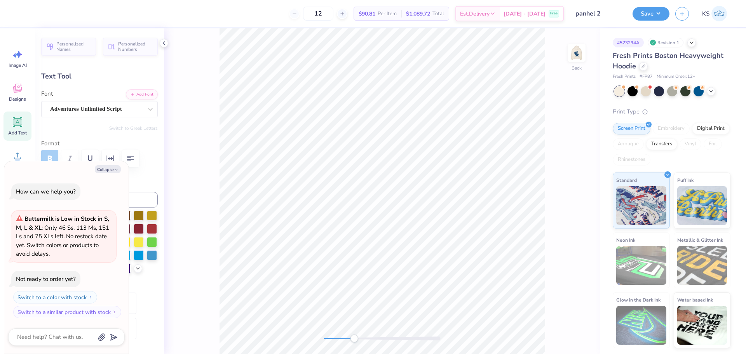
type textarea "x"
type input "0.0"
type textarea "x"
type textarea "Panhellenic"
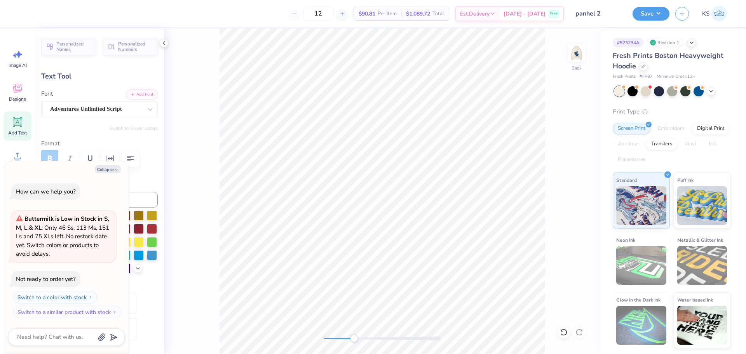
type textarea "x"
type input "1.68"
type input "0.82"
type input "4.20"
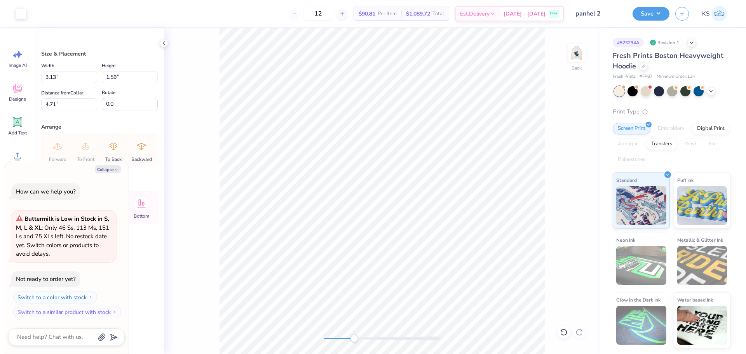
type textarea "x"
type input "4.29"
type textarea "x"
type input "4.35"
type textarea "x"
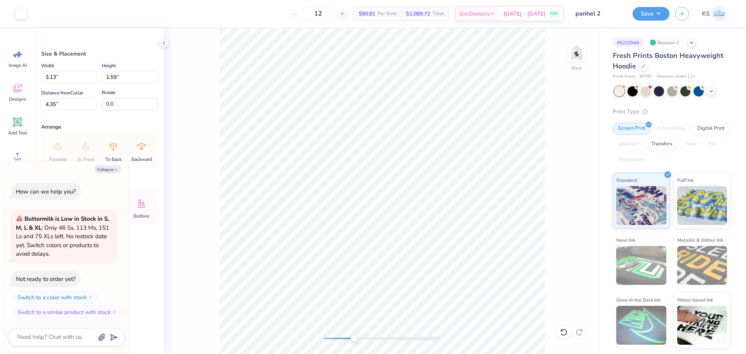
type input "2.85"
type input "1.45"
type input "4.49"
type textarea "x"
type input "4.45"
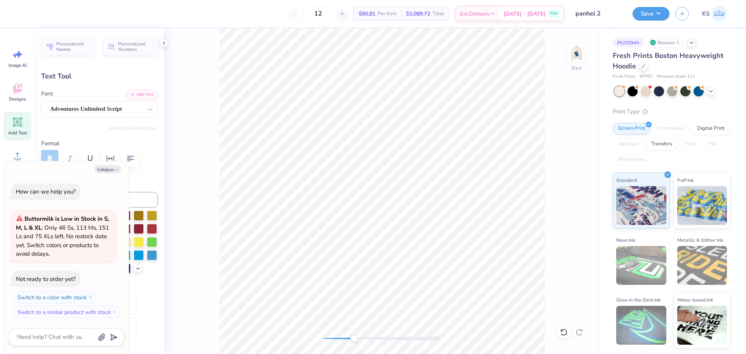
type textarea "x"
type input "0.0"
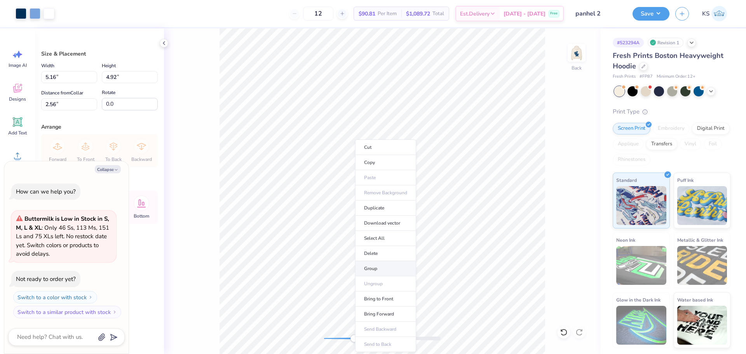
click at [392, 267] on li "Group" at bounding box center [385, 268] width 61 height 15
click at [392, 340] on li "Send to Back" at bounding box center [379, 344] width 61 height 15
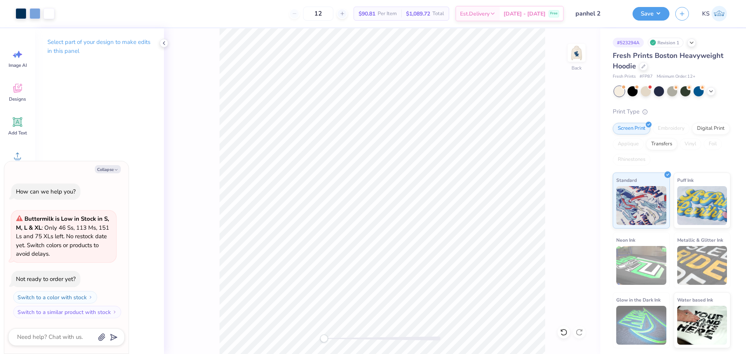
click at [276, 330] on div "Back" at bounding box center [382, 191] width 436 height 326
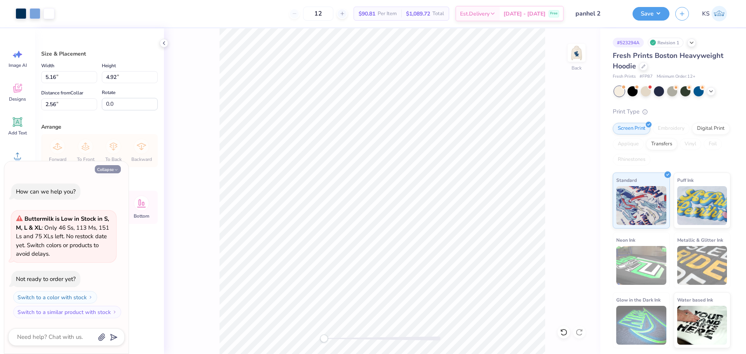
click at [104, 169] on button "Collapse" at bounding box center [108, 169] width 26 height 8
type textarea "x"
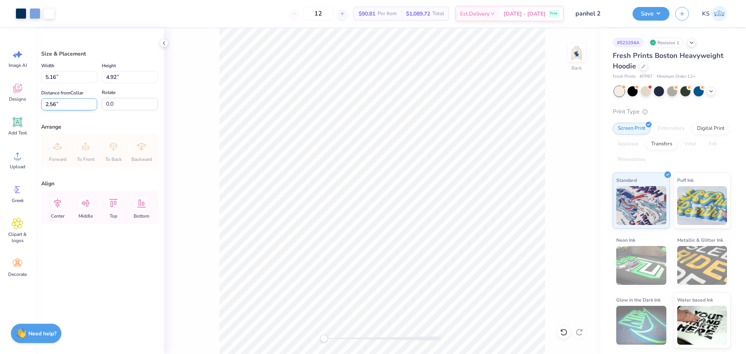
click at [79, 103] on input "2.56" at bounding box center [69, 104] width 56 height 12
type input "3.00"
click at [576, 53] on img at bounding box center [576, 52] width 31 height 31
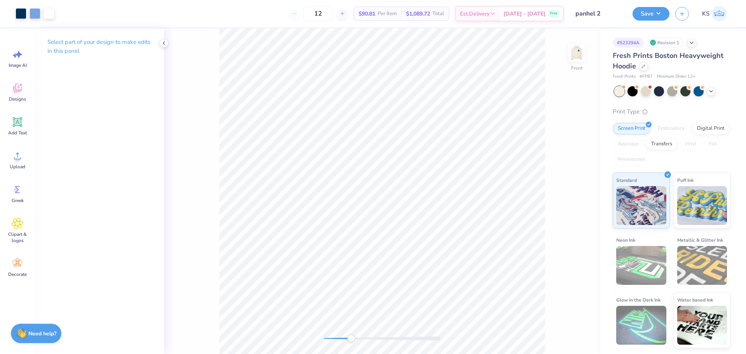
drag, startPoint x: 345, startPoint y: 336, endPoint x: 351, endPoint y: 335, distance: 6.3
click at [351, 337] on div at bounding box center [382, 339] width 117 height 4
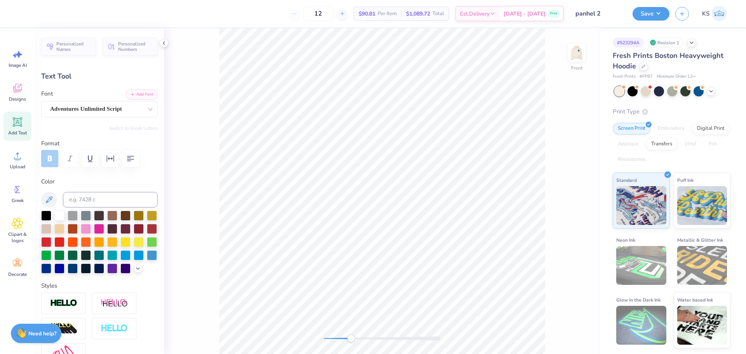
type input "0.0"
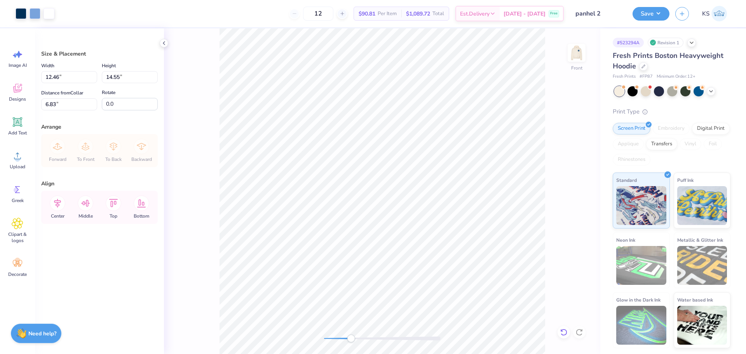
click at [564, 332] on icon at bounding box center [564, 332] width 8 height 8
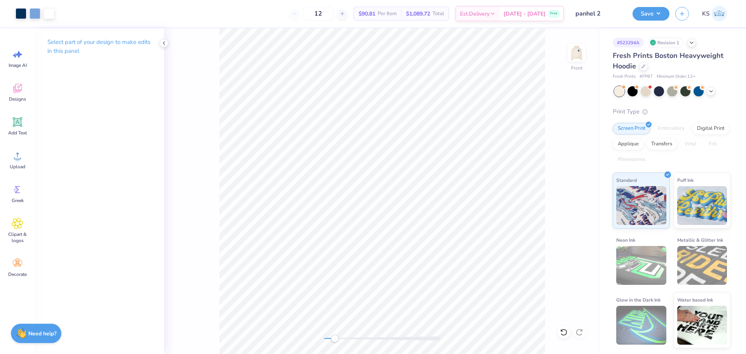
drag, startPoint x: 354, startPoint y: 339, endPoint x: 333, endPoint y: 338, distance: 20.6
click at [333, 338] on div "Accessibility label" at bounding box center [335, 339] width 8 height 8
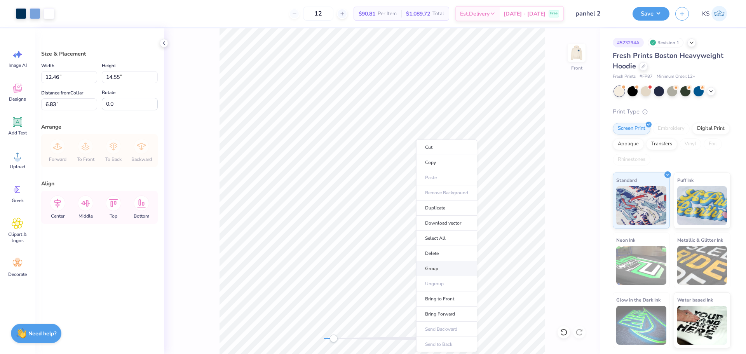
click at [448, 270] on li "Group" at bounding box center [446, 268] width 61 height 15
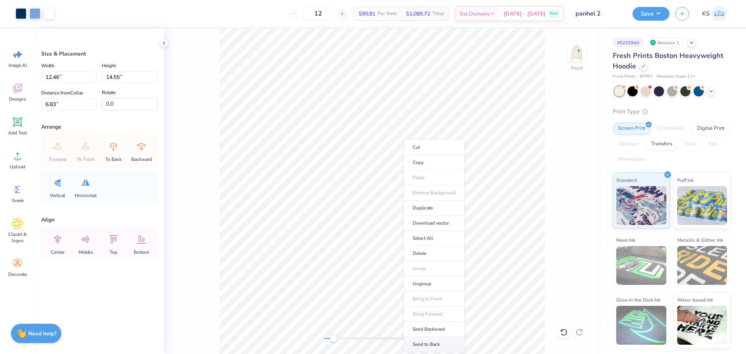
click at [437, 349] on li "Send to Back" at bounding box center [434, 344] width 61 height 15
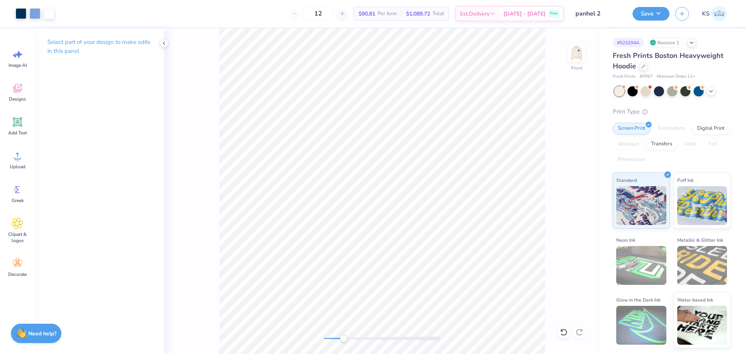
click at [344, 339] on div at bounding box center [382, 339] width 117 height 4
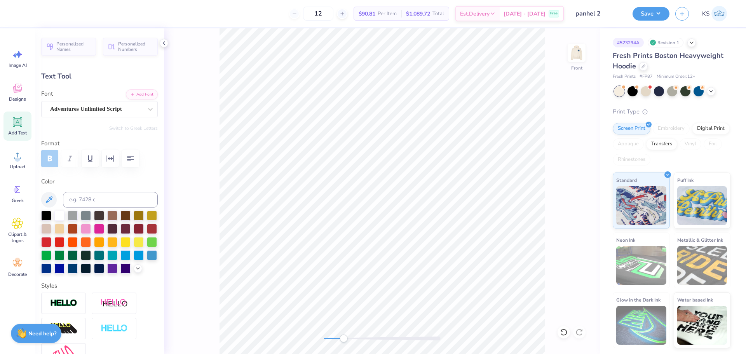
type input "4.91"
type input "1.04"
type input "15.52"
type input "0.0"
type input "16.04"
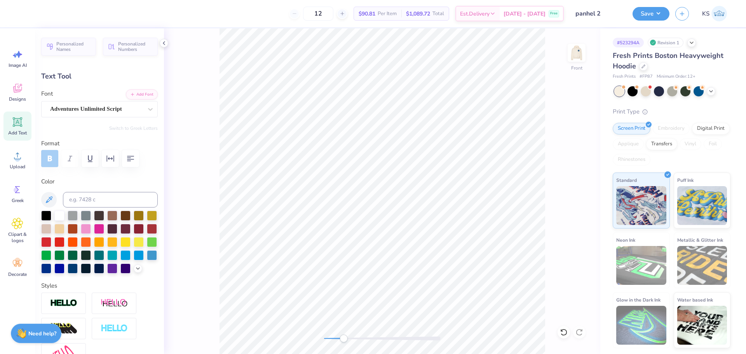
type input "-9.4"
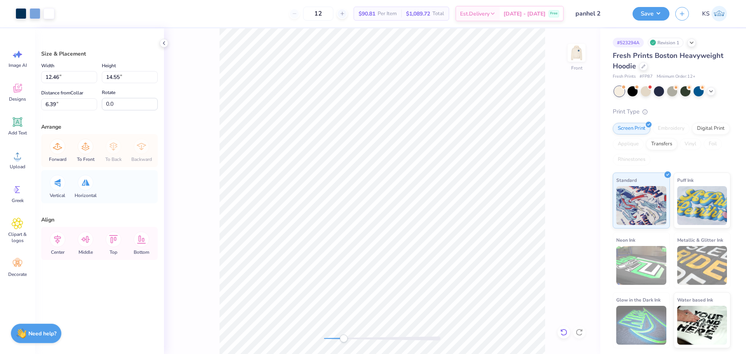
click at [565, 333] on icon at bounding box center [564, 332] width 8 height 8
type input "6.83"
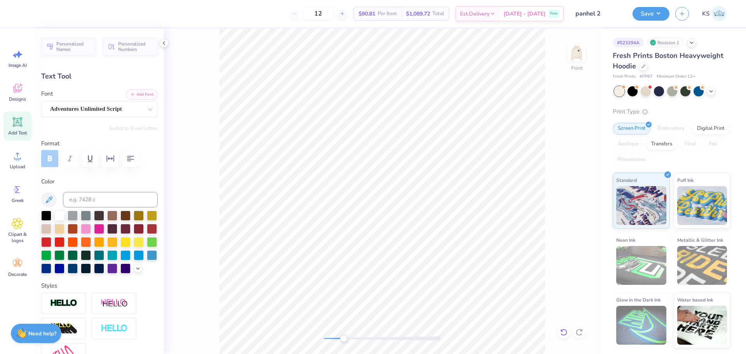
type input "5.41"
type input "1.40"
type input "15.82"
type input "0.0"
type input "3.73"
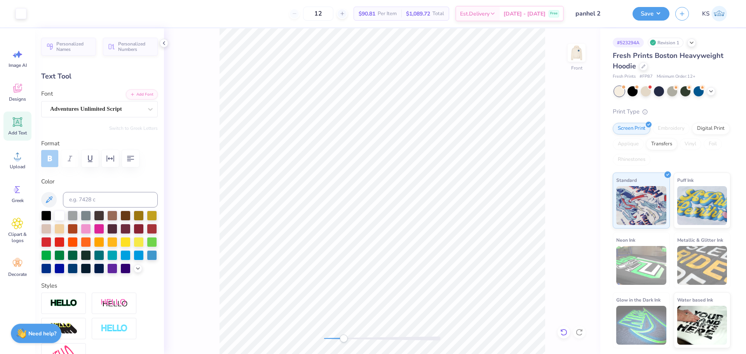
type input "0.97"
type input "11.70"
type input "0.0"
type input "2.46"
type input "0.84"
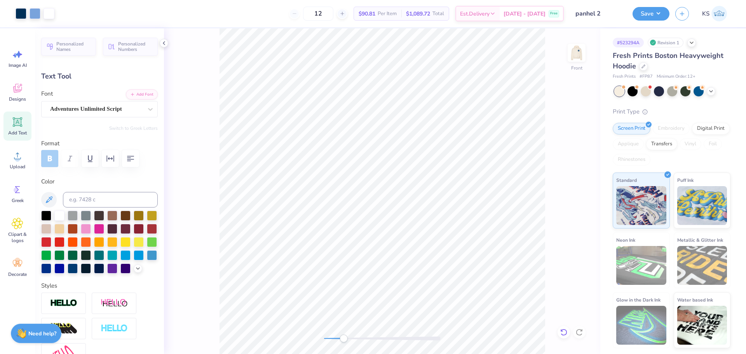
type input "10.86"
type input "3.2"
type input "3.00"
type input "0.95"
type input "11.38"
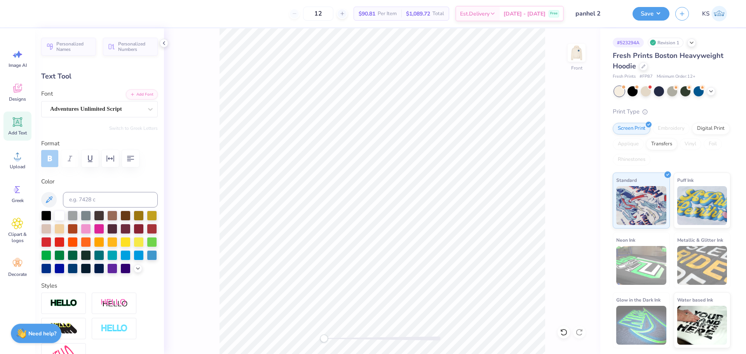
click at [300, 330] on div "Front" at bounding box center [382, 191] width 436 height 326
type input "0.0"
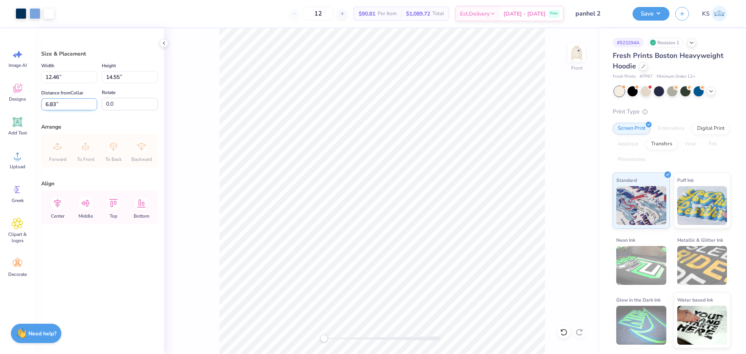
click at [65, 103] on input "6.83" at bounding box center [69, 104] width 56 height 12
type input "6.00"
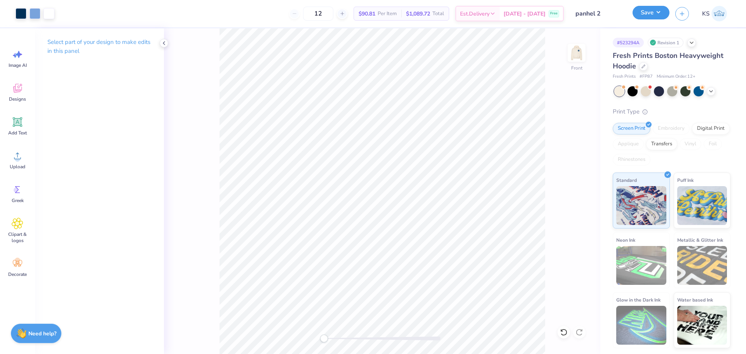
click at [651, 12] on button "Save" at bounding box center [651, 13] width 37 height 14
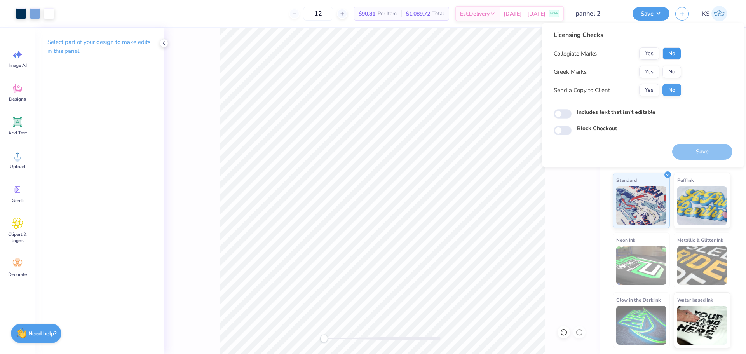
click at [671, 52] on button "No" at bounding box center [672, 53] width 19 height 12
click at [651, 75] on button "Yes" at bounding box center [649, 72] width 20 height 12
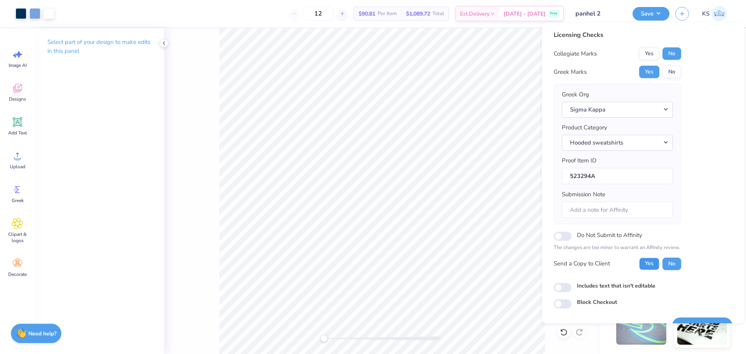
click at [653, 267] on button "Yes" at bounding box center [649, 264] width 20 height 12
click at [641, 107] on button "Sigma Kappa" at bounding box center [617, 110] width 111 height 16
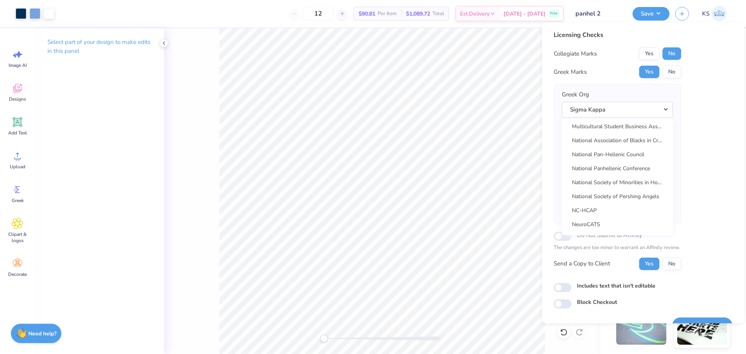
scroll to position [3613, 0]
click at [632, 180] on link "National Panhellenic Conference" at bounding box center [617, 181] width 105 height 13
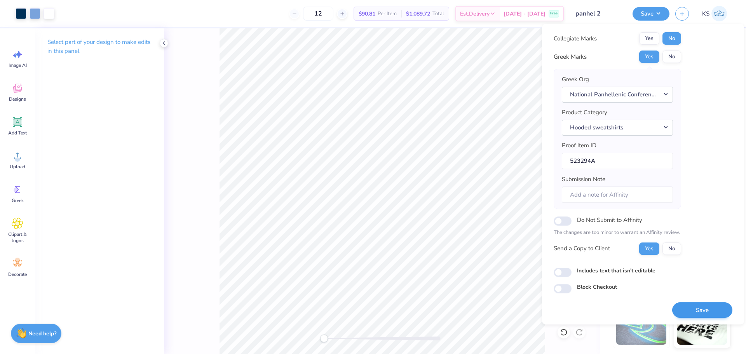
scroll to position [17, 0]
click at [681, 312] on button "Save" at bounding box center [702, 309] width 60 height 16
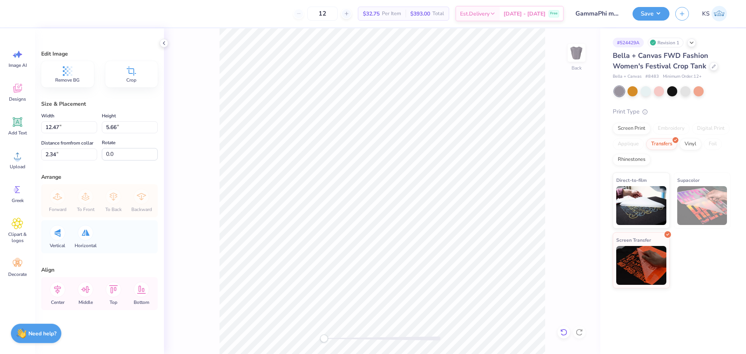
click at [564, 336] on icon at bounding box center [564, 332] width 8 height 8
click at [367, 227] on li "Download image" at bounding box center [359, 223] width 61 height 15
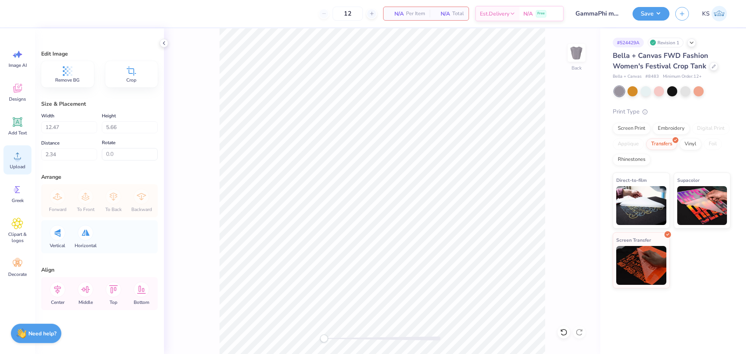
click at [24, 170] on div "Upload" at bounding box center [17, 159] width 28 height 29
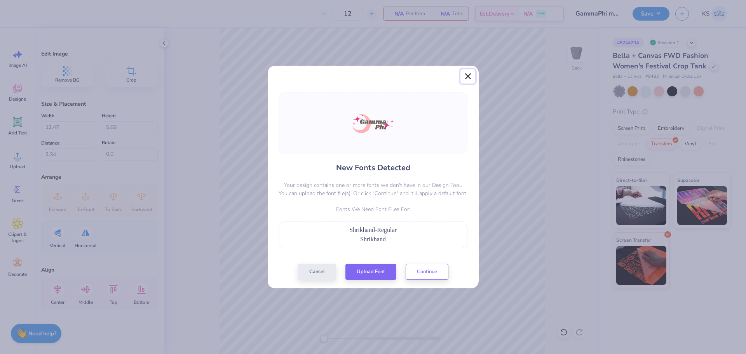
click at [468, 74] on button "Close" at bounding box center [468, 76] width 15 height 15
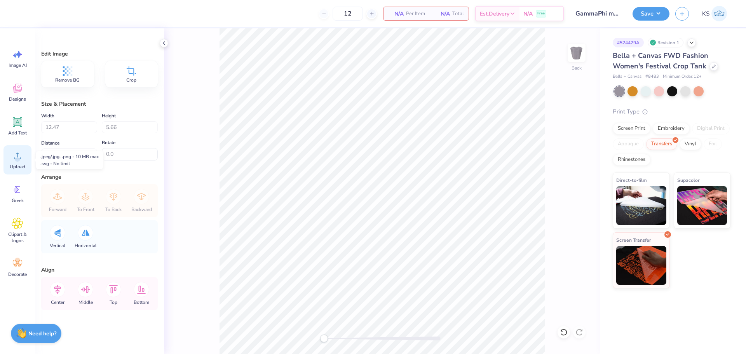
click at [13, 157] on icon at bounding box center [18, 156] width 12 height 12
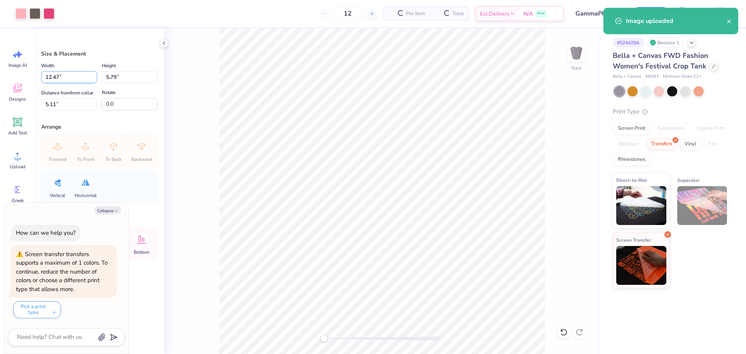
type textarea "x"
click at [73, 104] on input "5.11" at bounding box center [69, 104] width 56 height 12
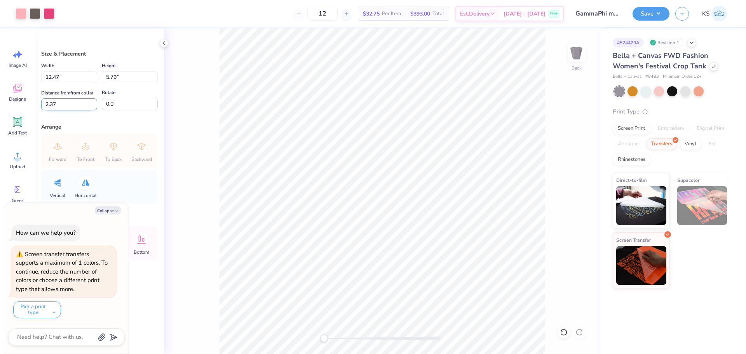
type input "2.37"
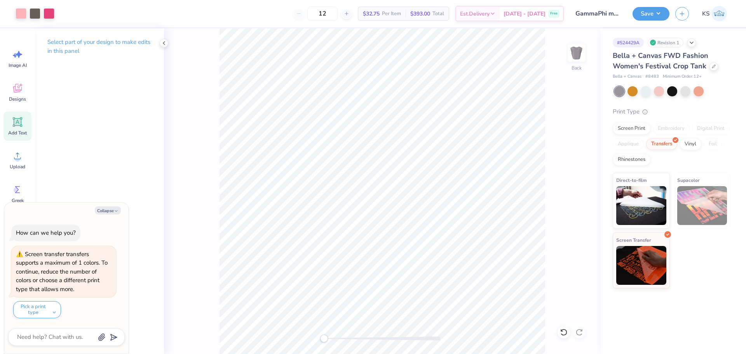
click at [15, 124] on icon at bounding box center [17, 122] width 7 height 7
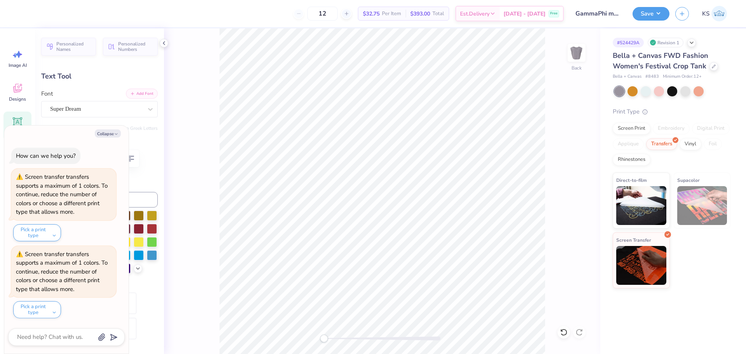
click at [134, 90] on button "Add Font" at bounding box center [142, 94] width 32 height 10
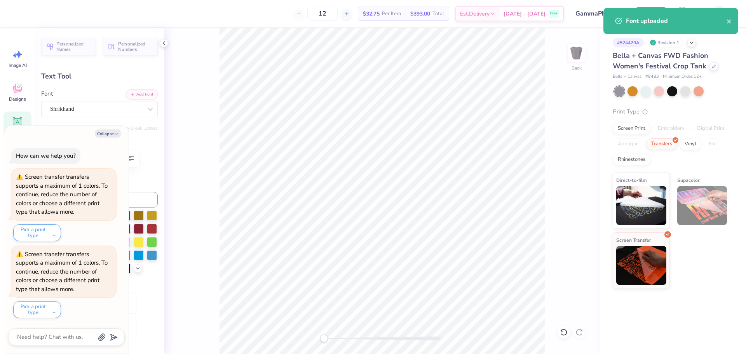
type textarea "x"
type textarea "G"
type textarea "x"
type textarea "Ga"
type textarea "x"
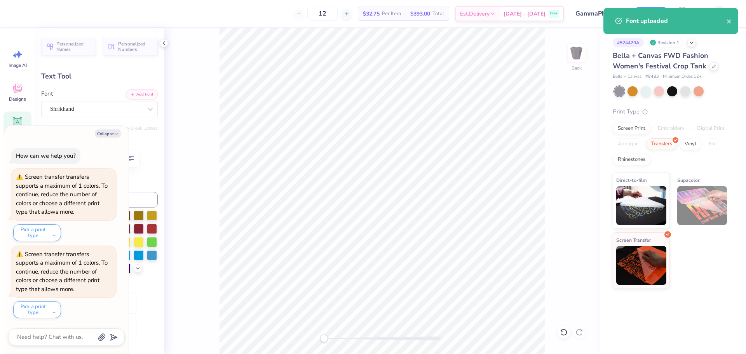
type textarea "Gam"
type textarea "x"
type textarea "[PERSON_NAME]"
type textarea "x"
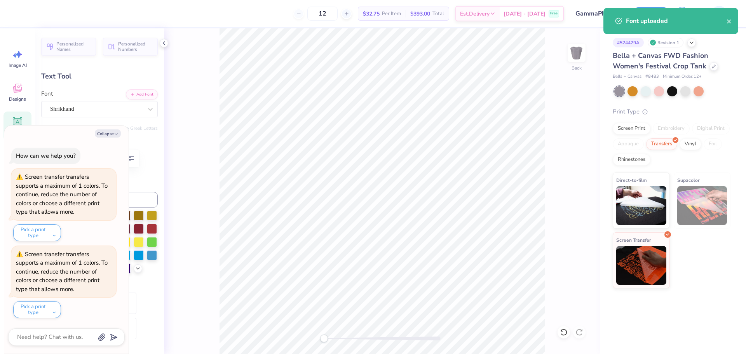
type textarea "Gamma"
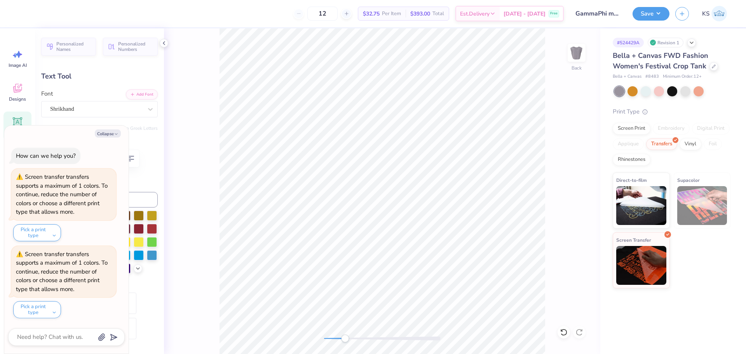
click at [345, 340] on div at bounding box center [382, 339] width 117 height 4
type textarea "x"
type input "7.66"
type input "1.29"
type input "4.17"
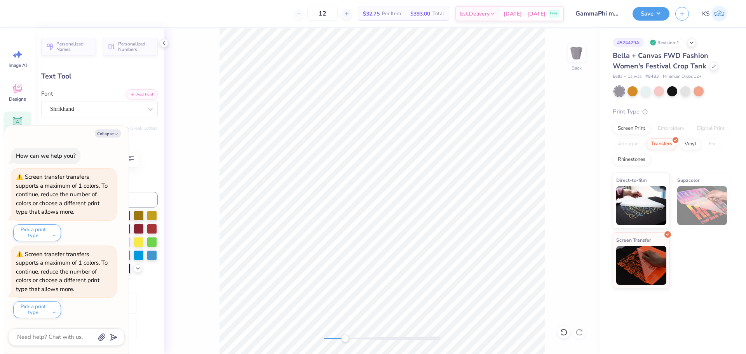
type textarea "x"
type textarea "P"
type textarea "x"
type textarea "Ph"
type textarea "x"
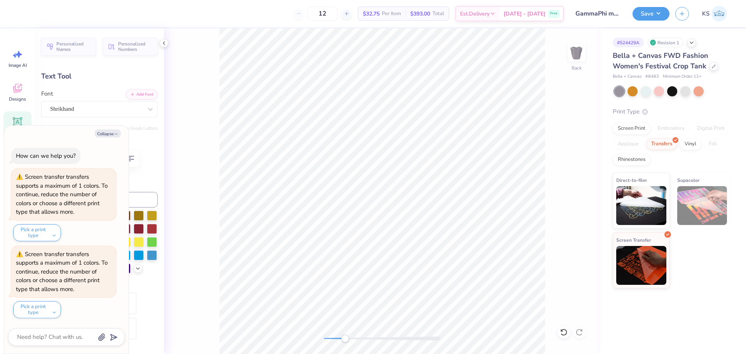
type textarea "Phi"
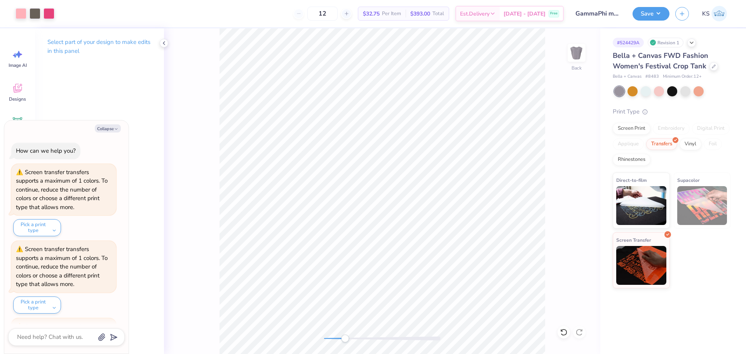
scroll to position [72, 0]
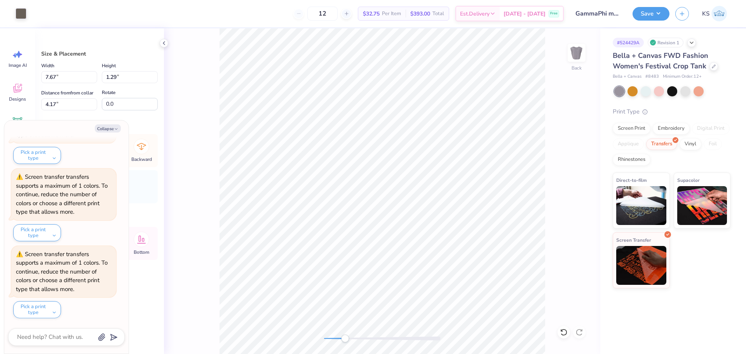
type textarea "x"
type input "7.83"
type input "2.90"
click at [325, 341] on li "Send to Back" at bounding box center [312, 344] width 61 height 15
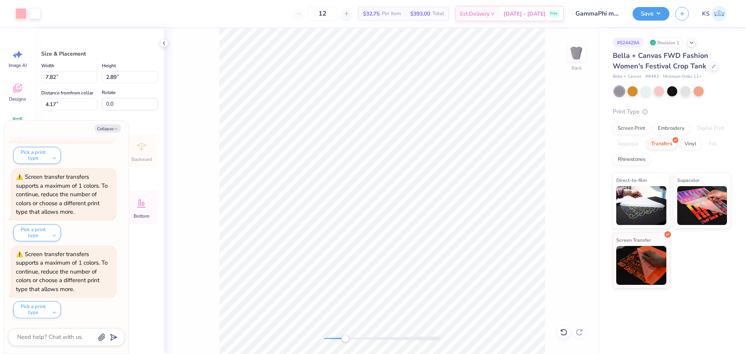
type textarea "x"
type input "10.07"
type input "5.51"
type input "2.65"
click at [309, 342] on div "Back" at bounding box center [382, 191] width 436 height 326
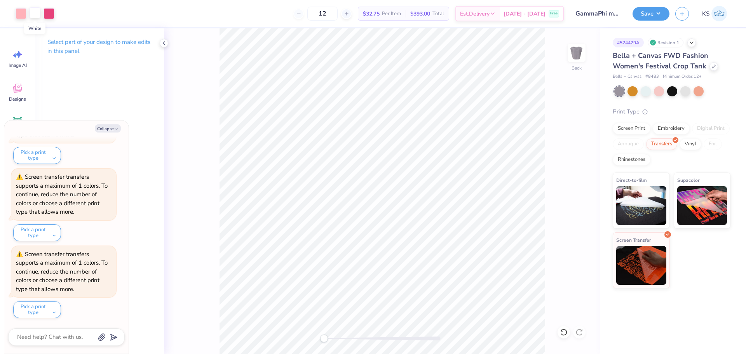
click at [37, 16] on div at bounding box center [35, 12] width 11 height 11
type textarea "x"
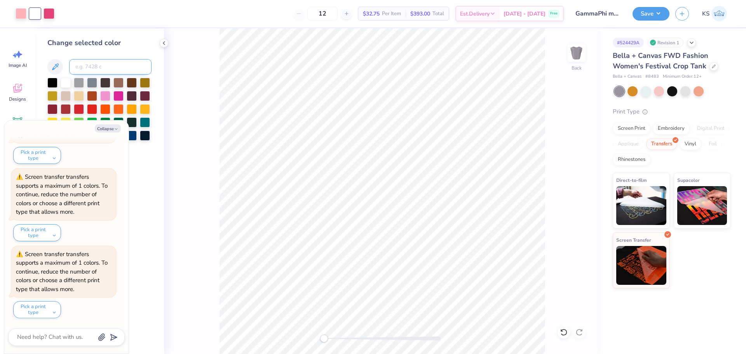
click at [91, 67] on input at bounding box center [110, 67] width 82 height 16
type input "405"
type textarea "x"
click at [622, 128] on div "Screen Print" at bounding box center [632, 128] width 38 height 12
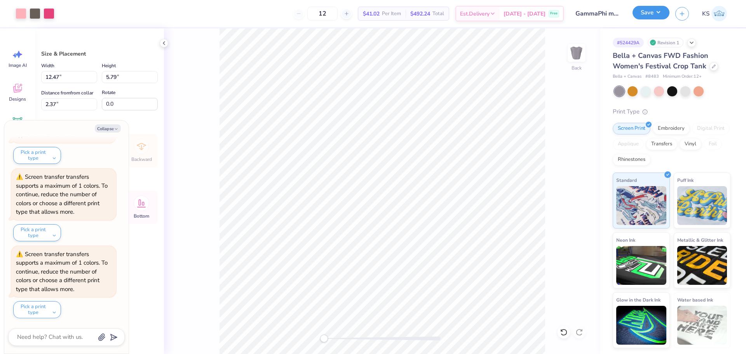
click at [656, 11] on button "Save" at bounding box center [651, 13] width 37 height 14
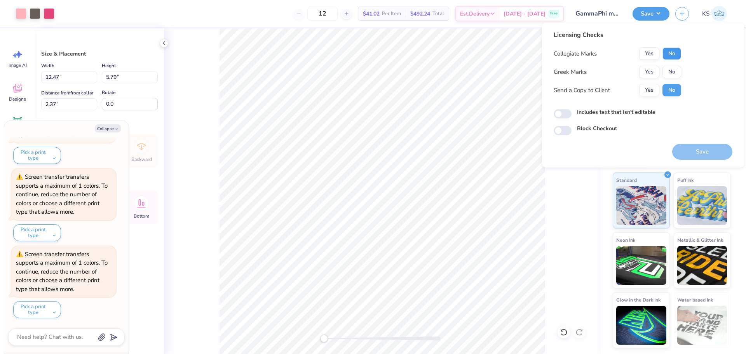
click at [671, 56] on button "No" at bounding box center [672, 53] width 19 height 12
click at [651, 77] on button "Yes" at bounding box center [649, 72] width 20 height 12
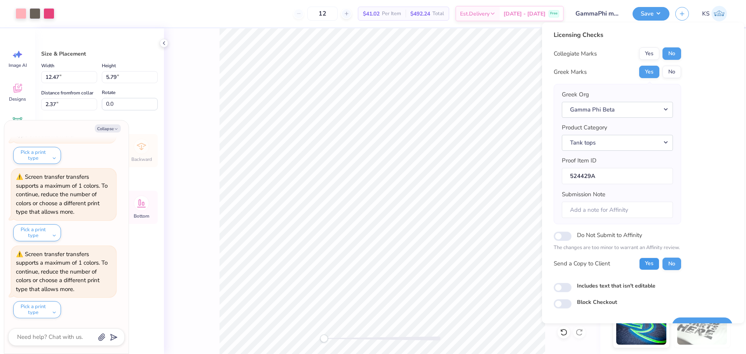
click at [651, 265] on button "Yes" at bounding box center [649, 264] width 20 height 12
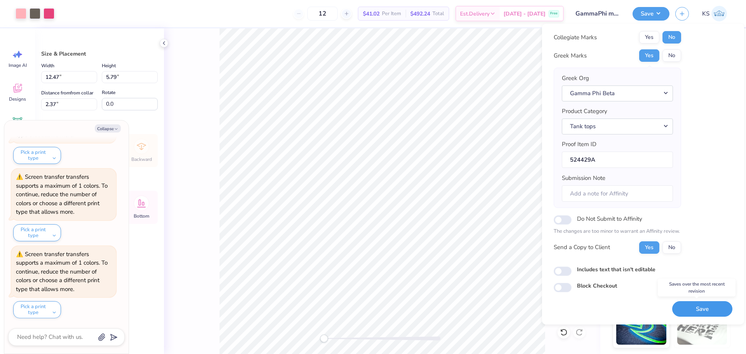
click at [696, 308] on button "Save" at bounding box center [702, 309] width 60 height 16
type textarea "x"
